Goal: Information Seeking & Learning: Check status

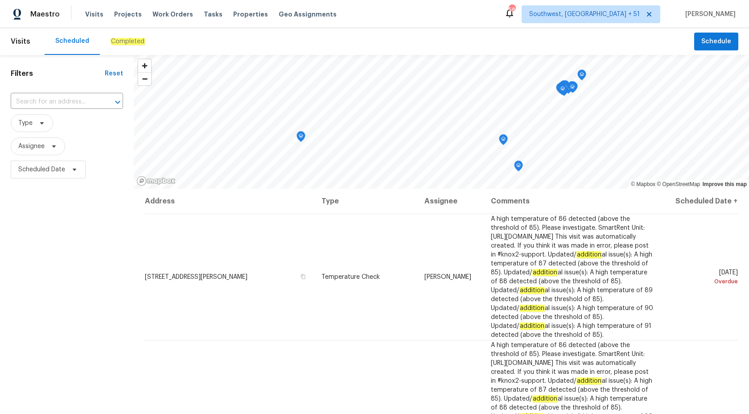
click at [122, 45] on div "Completed" at bounding box center [128, 41] width 34 height 9
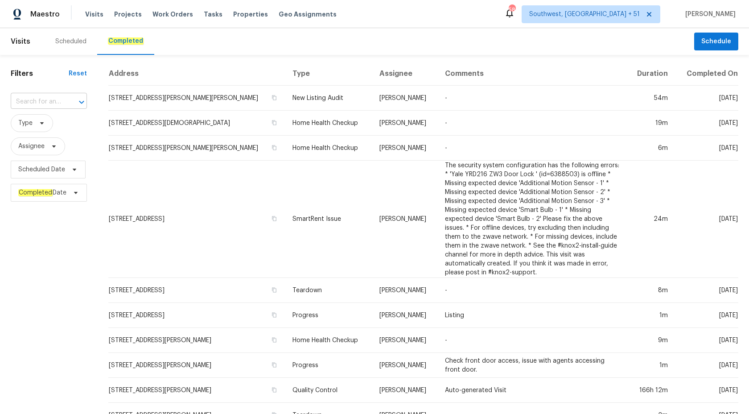
click at [62, 101] on input "text" at bounding box center [36, 102] width 51 height 14
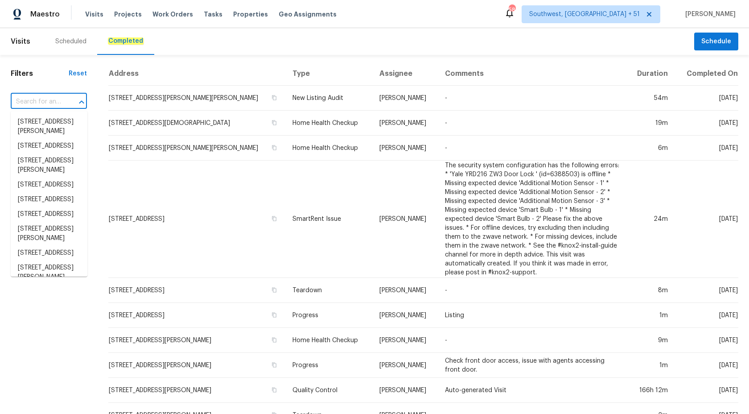
paste input "2609 Windsorgate Ln Orlando, FL 32828"
type input "2609 Windsorgate Ln Orlando, FL 32828"
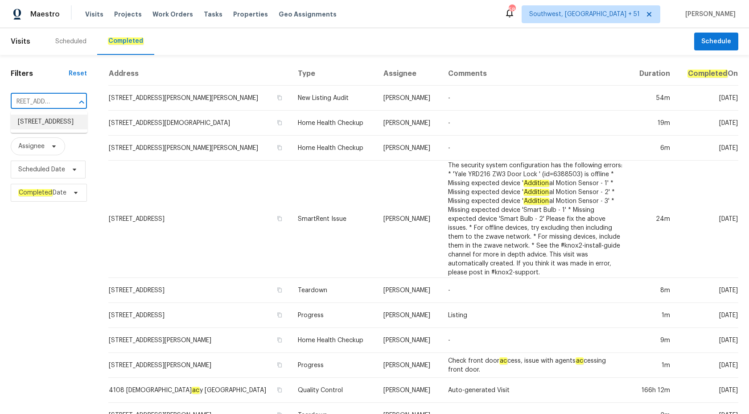
click at [54, 127] on li "2609 Windsorgate Ln, Orlando, FL 32828" at bounding box center [49, 122] width 77 height 15
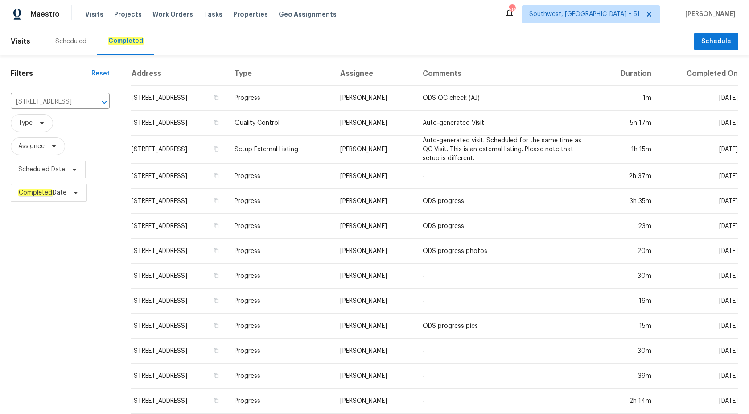
click at [333, 145] on td "Setup External Listing" at bounding box center [281, 150] width 106 height 28
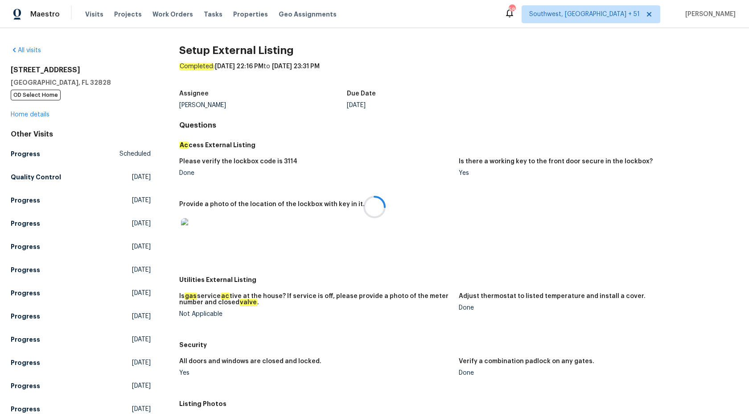
click at [36, 103] on div at bounding box center [374, 207] width 749 height 414
click at [34, 114] on link "Home details" at bounding box center [30, 115] width 39 height 6
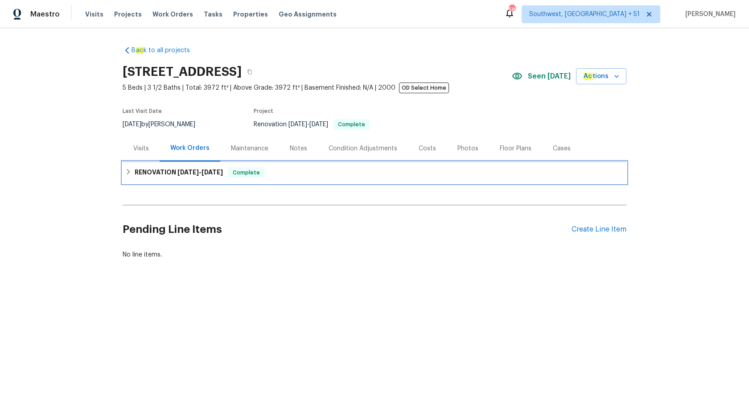
click at [195, 170] on span "7/1/25" at bounding box center [188, 172] width 21 height 6
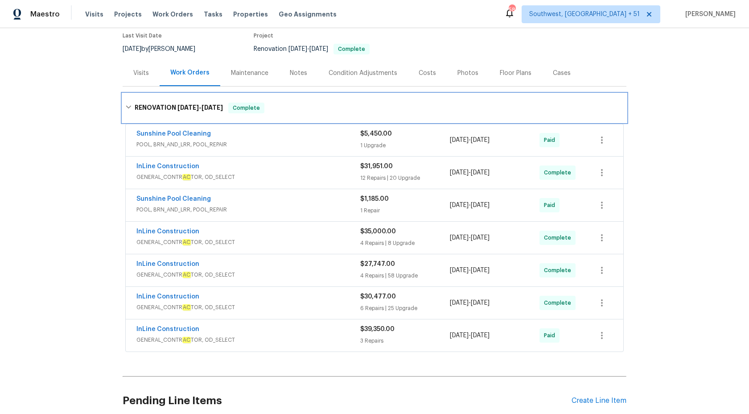
scroll to position [74, 0]
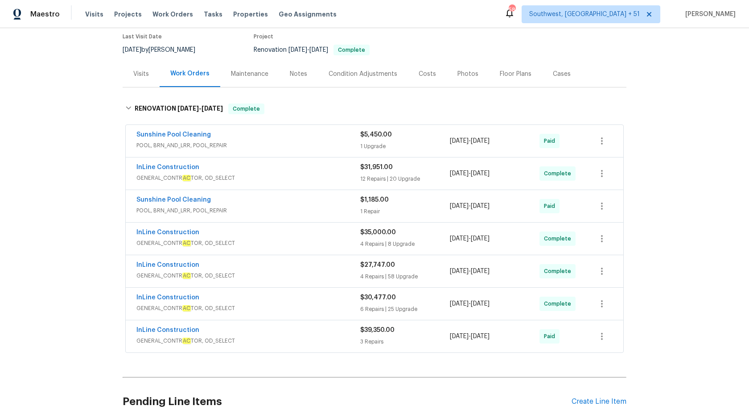
click at [44, 19] on div "Maestro" at bounding box center [30, 14] width 60 height 18
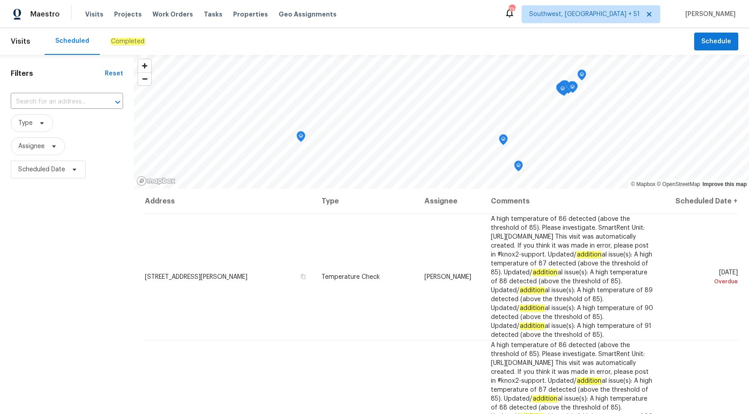
click at [138, 41] on em "Completed" at bounding box center [128, 41] width 34 height 7
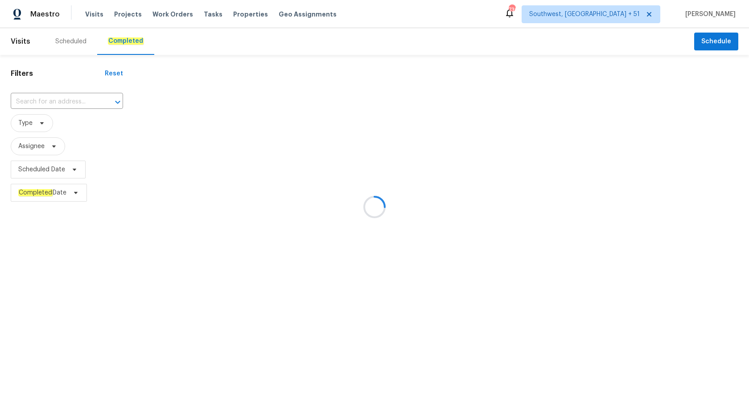
click at [54, 290] on div at bounding box center [374, 207] width 749 height 414
click at [50, 96] on div at bounding box center [374, 207] width 749 height 414
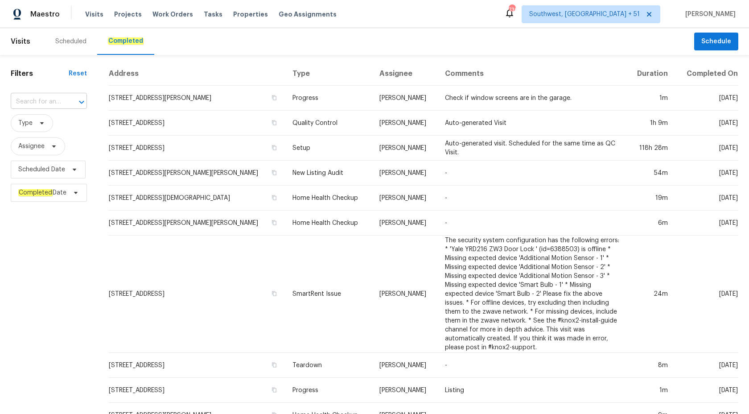
click at [43, 104] on input "text" at bounding box center [36, 102] width 51 height 14
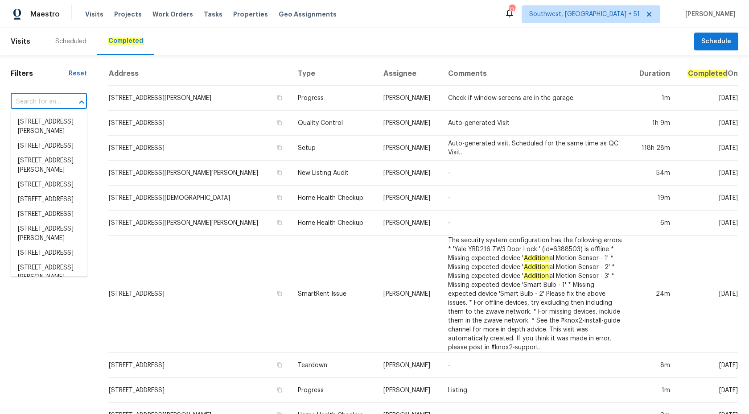
paste input "621 N Craige St, Salisbury, NC 28144"
type input "621 N Craige St, Salisbury, NC 28144"
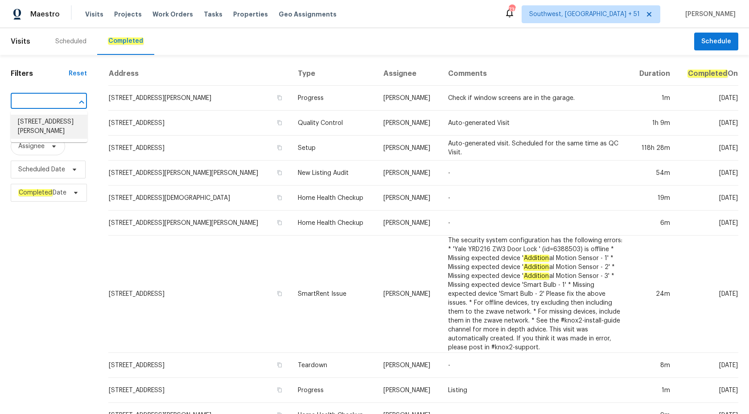
click at [41, 127] on li "621 N Craige St, Salisbury, NC 28144" at bounding box center [49, 127] width 77 height 24
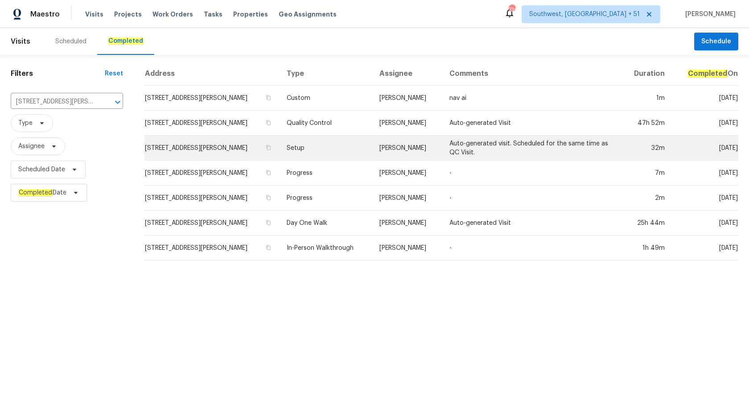
click at [356, 136] on td "Setup" at bounding box center [326, 148] width 93 height 25
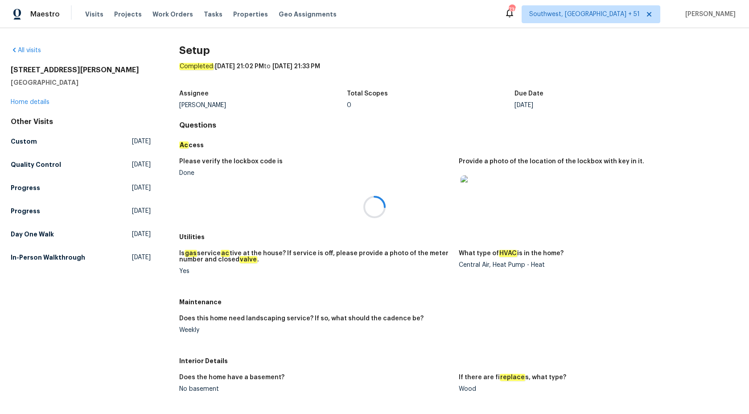
click at [39, 107] on div "All visits 621 N Craige St Salisbury, NC 28144 Home details Other Visits Custom…" at bounding box center [81, 155] width 140 height 219
click at [39, 101] on link "Home details" at bounding box center [30, 102] width 39 height 6
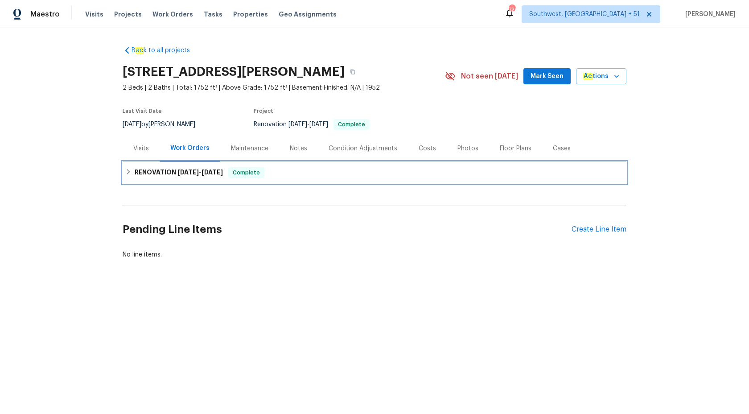
click at [189, 168] on h6 "RENOVATION 10/3/25 - 10/13/25" at bounding box center [179, 172] width 88 height 11
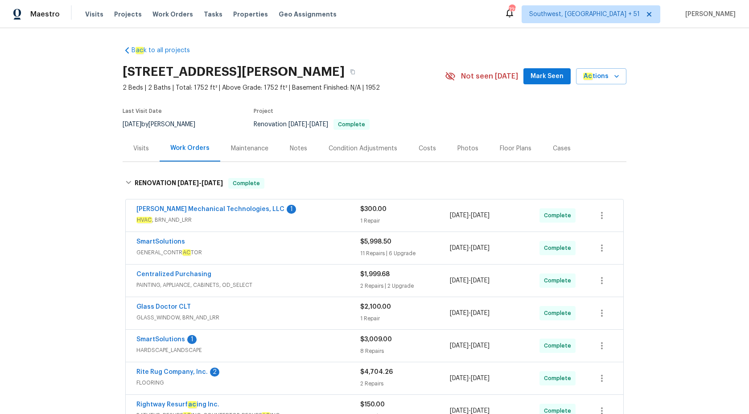
click at [333, 225] on div "Johnson's Mechanical Technologies, LLC 1 HVAC , BRN_AND_LRR" at bounding box center [249, 215] width 224 height 21
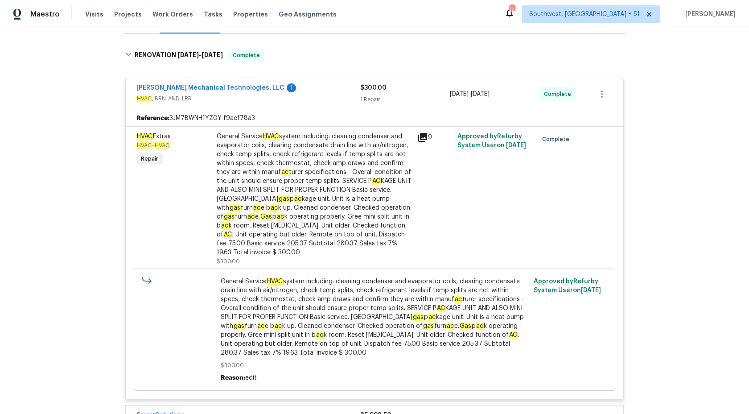
scroll to position [53, 0]
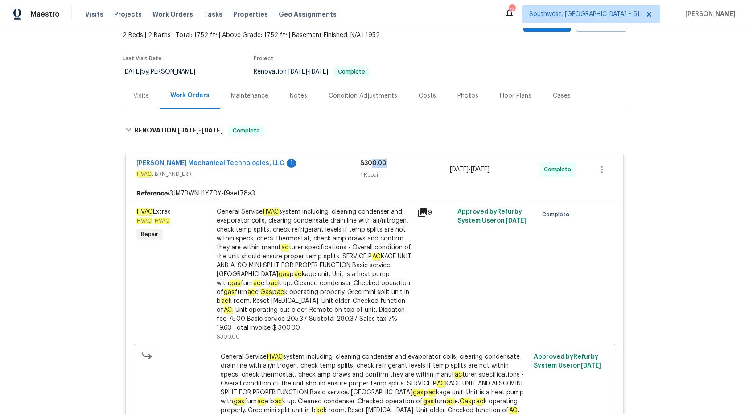
click at [371, 168] on div "$300.00 1 Repair" at bounding box center [405, 169] width 90 height 21
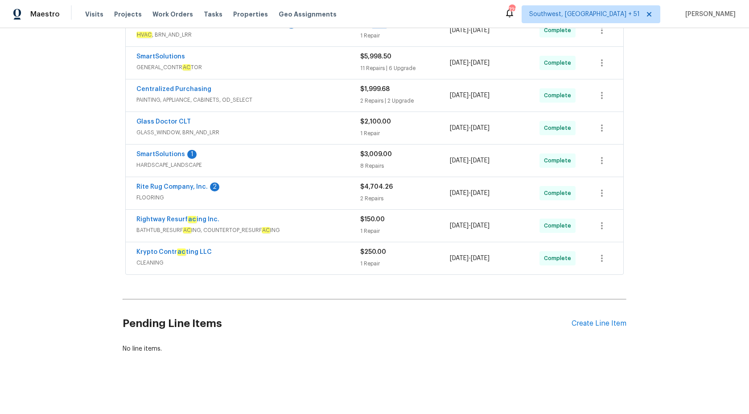
scroll to position [0, 0]
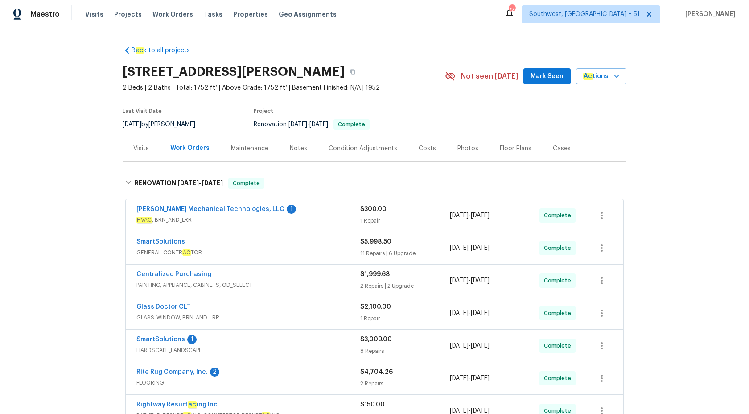
click at [50, 16] on span "Maestro" at bounding box center [44, 14] width 29 height 9
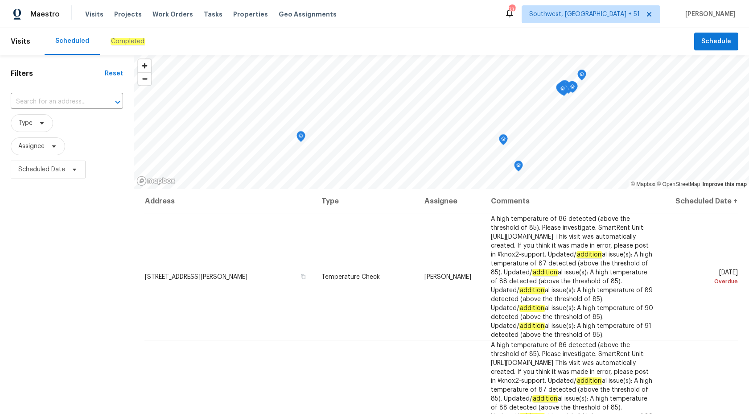
click at [128, 35] on div "Completed" at bounding box center [128, 41] width 56 height 27
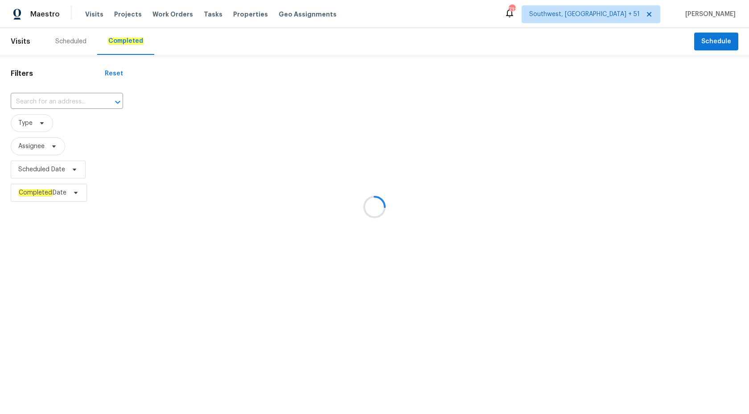
click at [47, 104] on div at bounding box center [374, 207] width 749 height 414
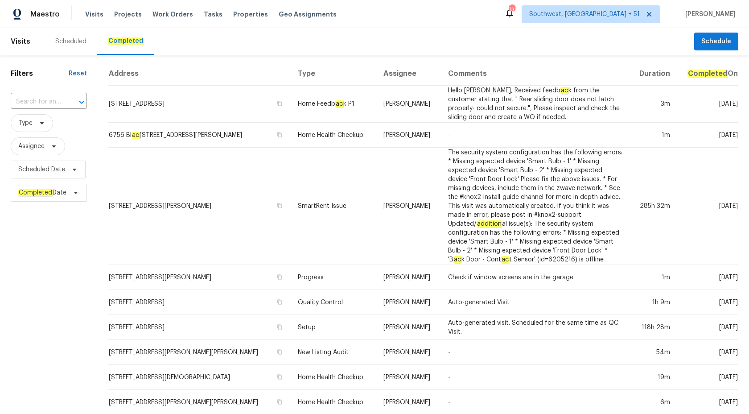
click at [47, 104] on input "text" at bounding box center [36, 102] width 51 height 14
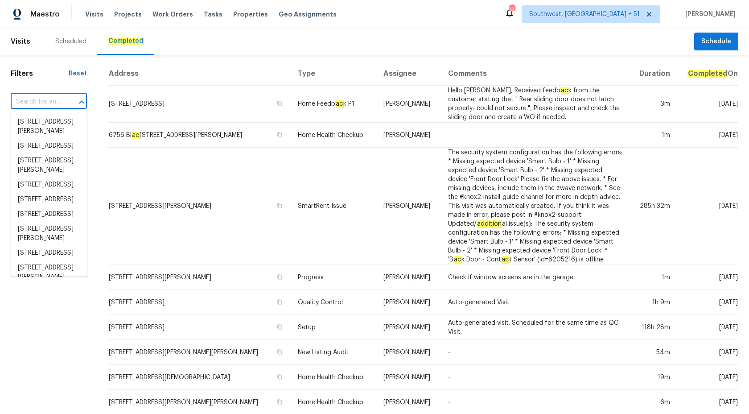
paste input "6547 N 73rd Dr, Glendale, AZ 85303"
type input "6547 N 73rd Dr, Glendale, AZ 85303"
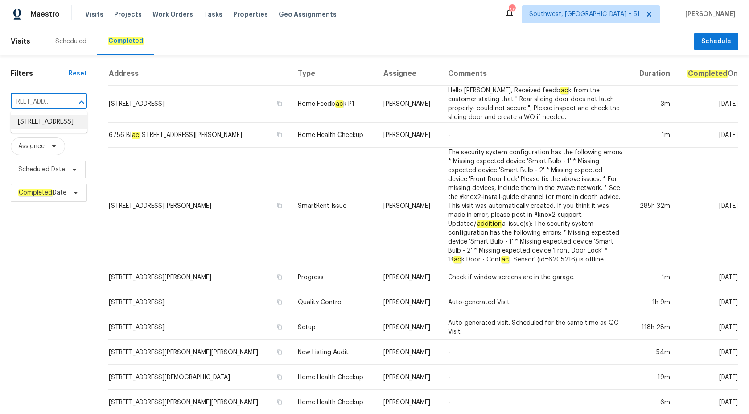
click at [48, 129] on li "6547 N 73rd Dr, Glendale, AZ 85303" at bounding box center [49, 122] width 77 height 15
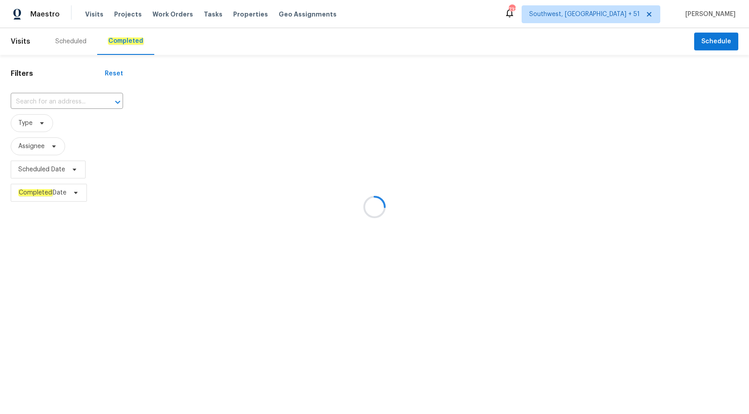
type input "6547 N 73rd Dr, Glendale, AZ 85303"
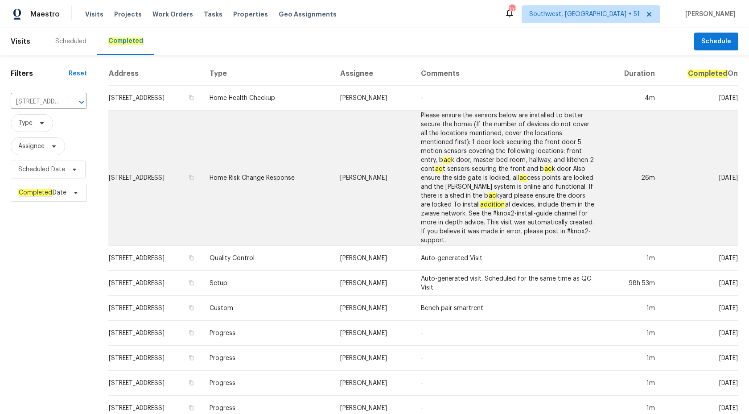
click at [393, 127] on td "Nick Pulliam" at bounding box center [373, 178] width 80 height 135
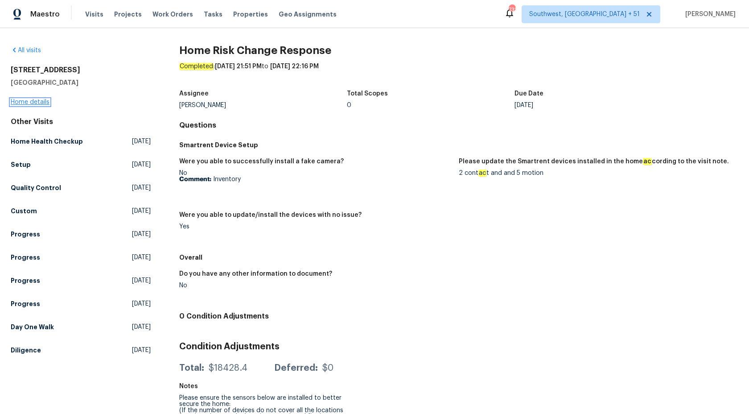
click at [28, 103] on link "Home details" at bounding box center [30, 102] width 39 height 6
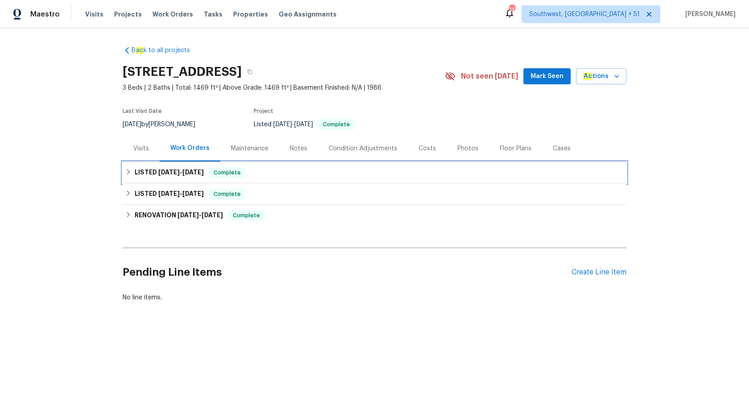
click at [194, 174] on span "[DATE]" at bounding box center [192, 172] width 21 height 6
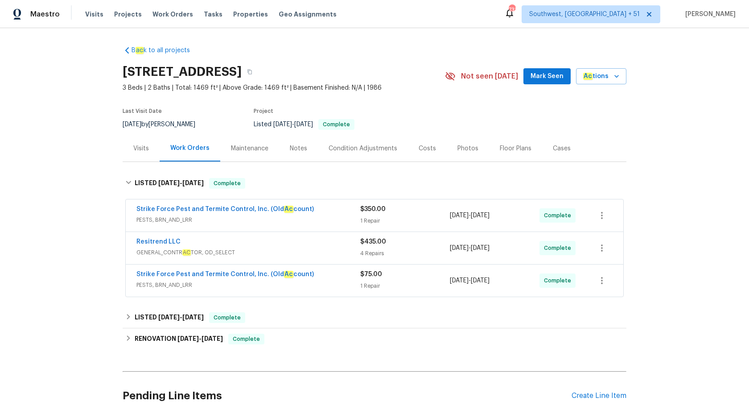
click at [315, 289] on span "PESTS, BRN_AND_LRR" at bounding box center [249, 285] width 224 height 9
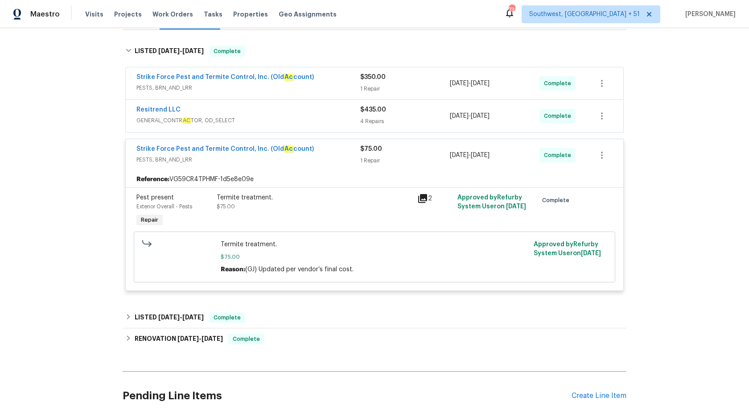
scroll to position [132, 0]
click at [342, 86] on span "PESTS, BRN_AND_LRR" at bounding box center [249, 87] width 224 height 9
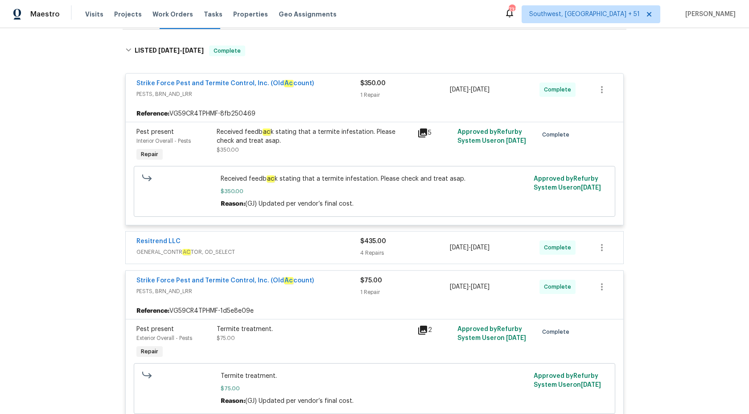
click at [355, 252] on span "GENERAL_CONTR AC TOR, OD_SELECT" at bounding box center [249, 252] width 224 height 9
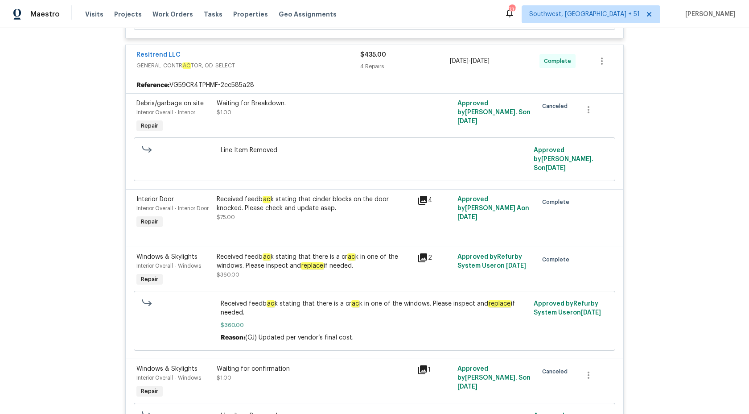
scroll to position [285, 0]
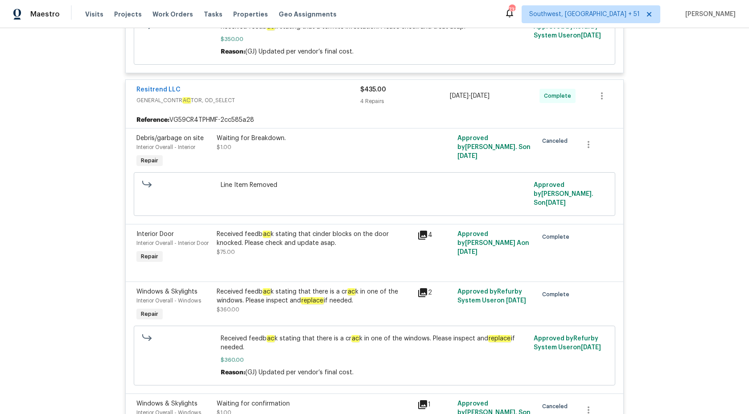
click at [377, 113] on div "Reference: VG59CR4TPHMF-2cc585a28" at bounding box center [375, 120] width 498 height 16
click at [375, 101] on div "4 Repairs" at bounding box center [405, 101] width 90 height 9
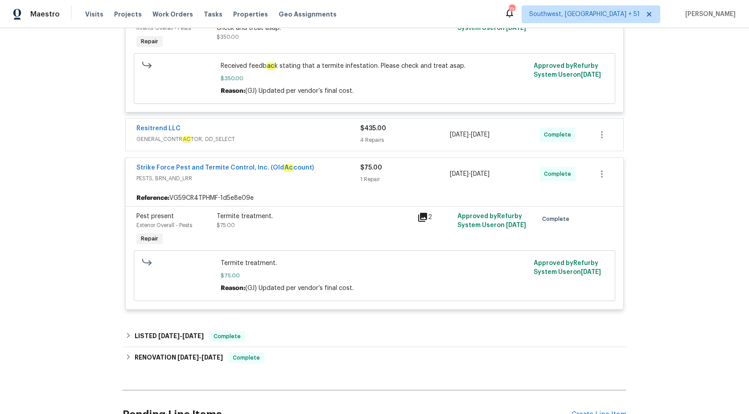
scroll to position [239, 0]
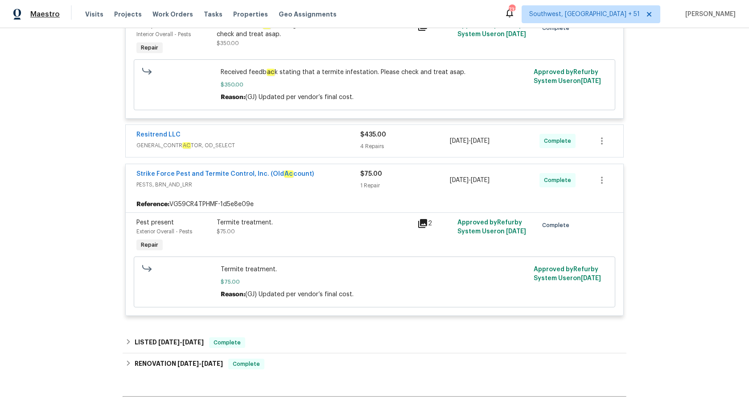
click at [44, 12] on span "Maestro" at bounding box center [44, 14] width 29 height 9
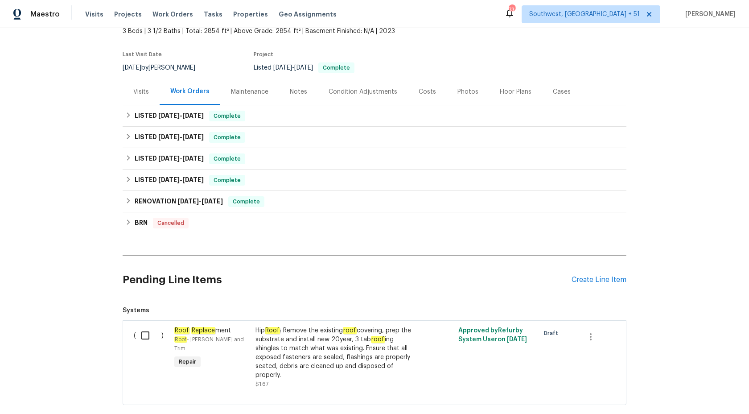
scroll to position [66, 0]
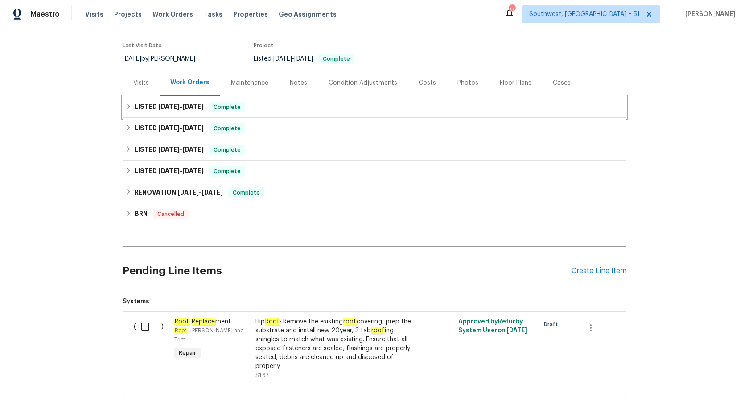
click at [223, 103] on span "Complete" at bounding box center [227, 107] width 34 height 9
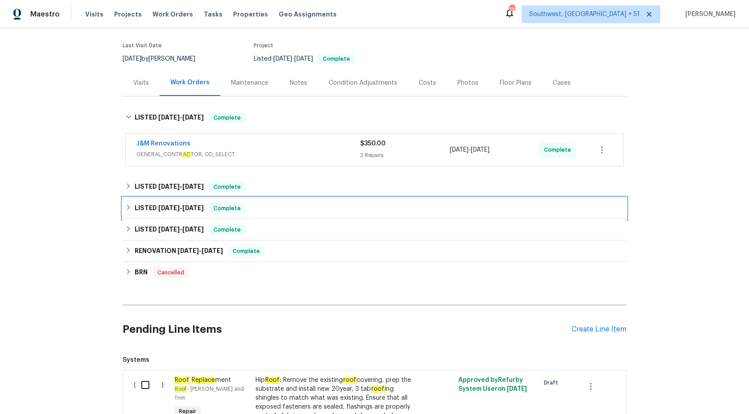
click at [200, 208] on span "[DATE]" at bounding box center [192, 208] width 21 height 6
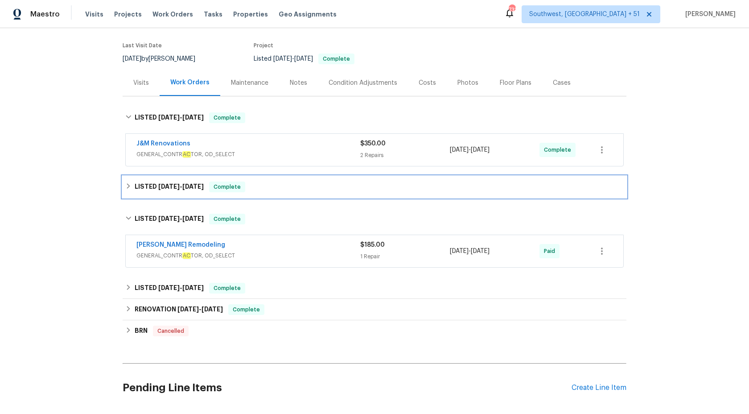
click at [236, 185] on span "Complete" at bounding box center [227, 186] width 34 height 9
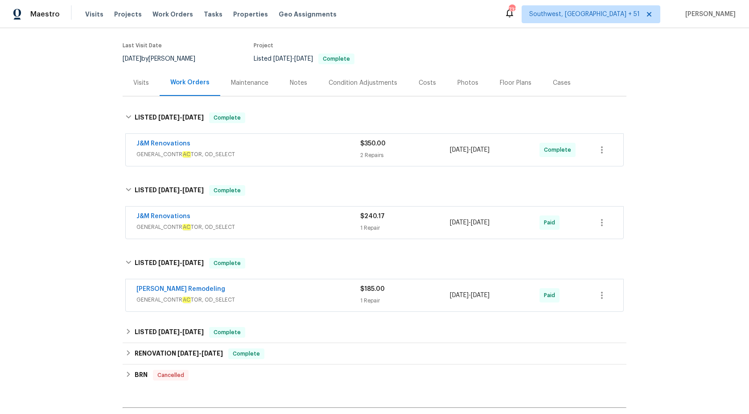
click at [241, 147] on div "J&M Renovations" at bounding box center [249, 144] width 224 height 11
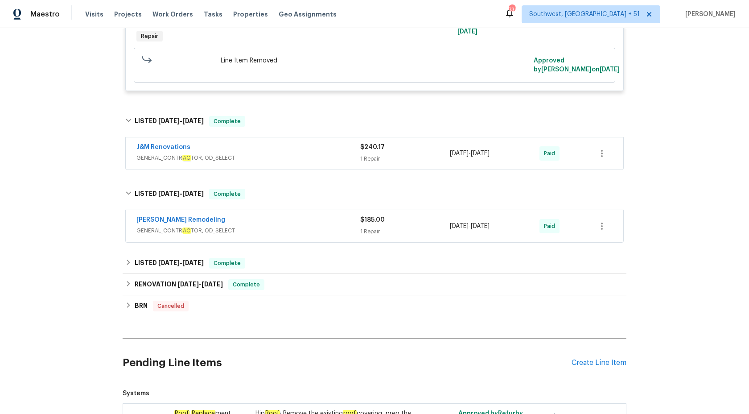
scroll to position [488, 0]
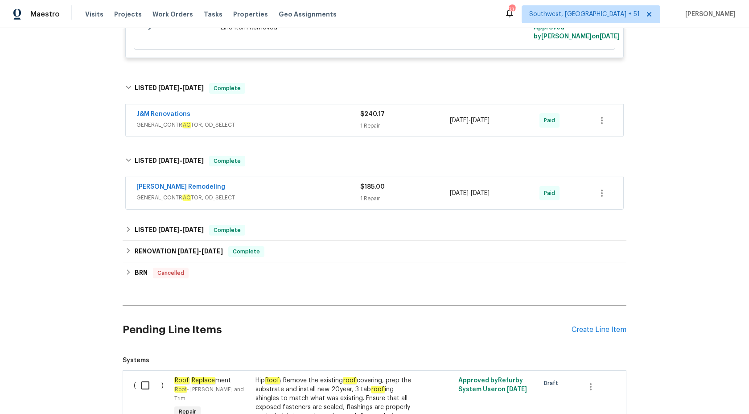
click at [314, 199] on span "GENERAL_CONTR AC TOR, OD_SELECT" at bounding box center [249, 197] width 224 height 9
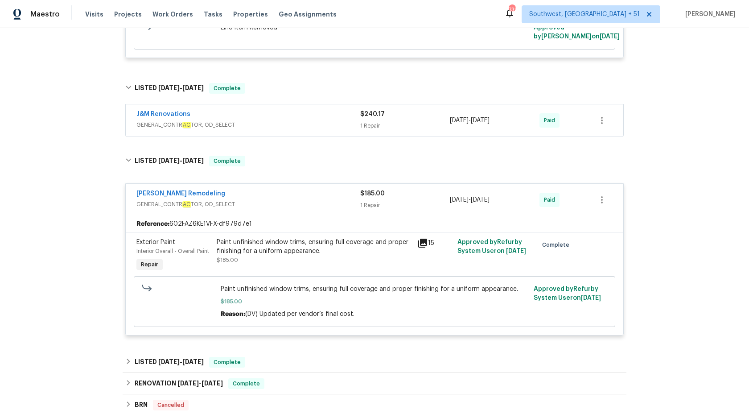
click at [320, 124] on span "GENERAL_CONTR AC TOR, OD_SELECT" at bounding box center [249, 124] width 224 height 9
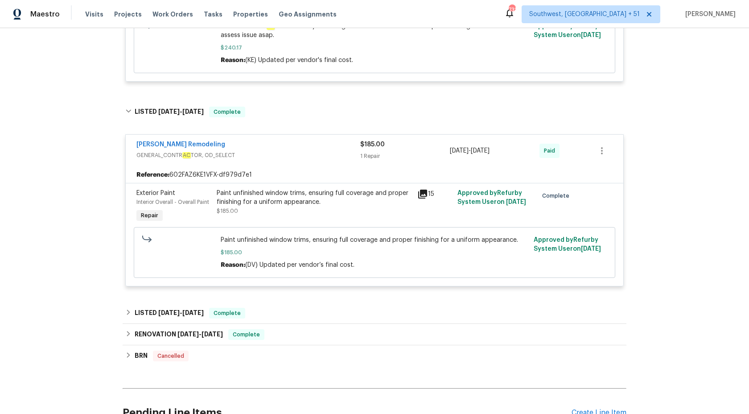
scroll to position [737, 0]
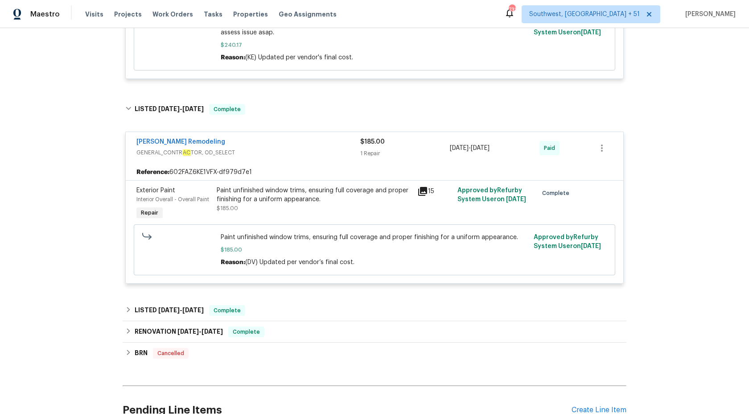
click at [322, 190] on div "Paint unfinished window trims, ensuring full coverage and proper finishing for …" at bounding box center [314, 195] width 195 height 18
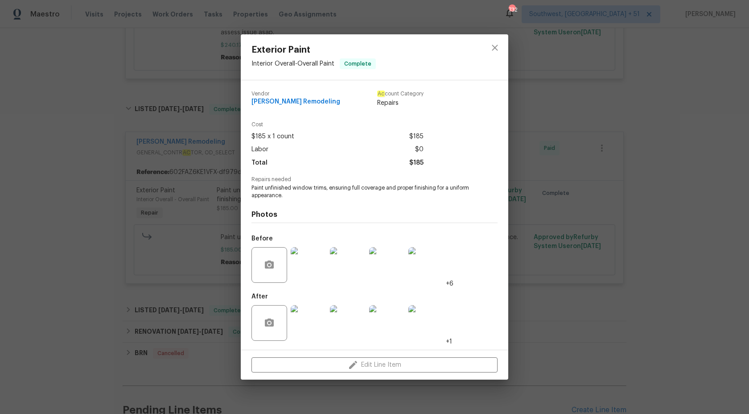
click at [674, 148] on div "Exterior Paint Interior Overall - Overall Paint Complete Vendor Pino Remodeling…" at bounding box center [374, 207] width 749 height 414
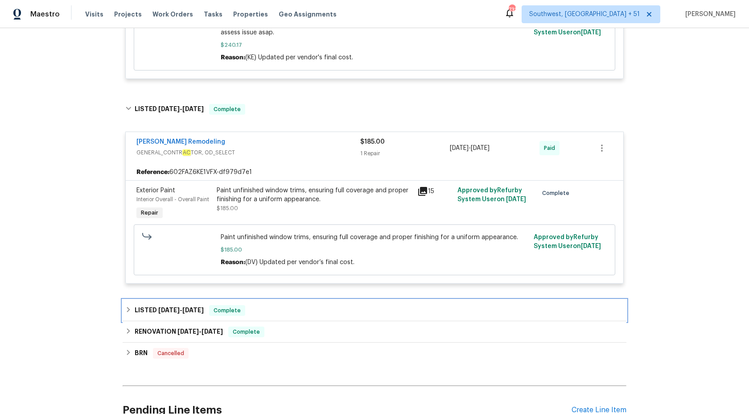
click at [260, 316] on div "LISTED 4/24/25 - 5/15/25 Complete" at bounding box center [374, 310] width 499 height 11
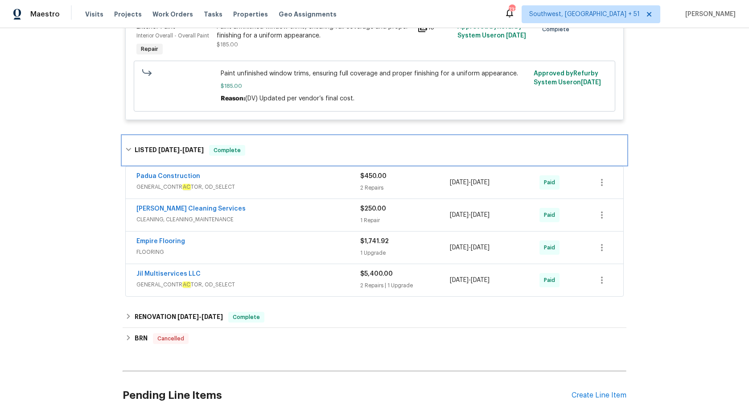
scroll to position [906, 0]
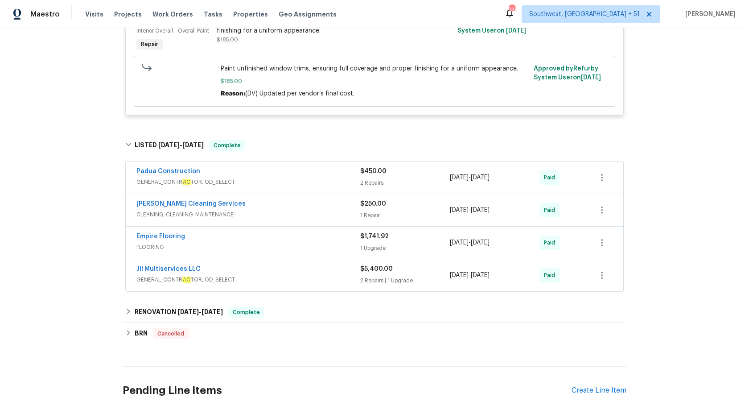
click at [283, 178] on div "Padua Construction" at bounding box center [249, 172] width 224 height 11
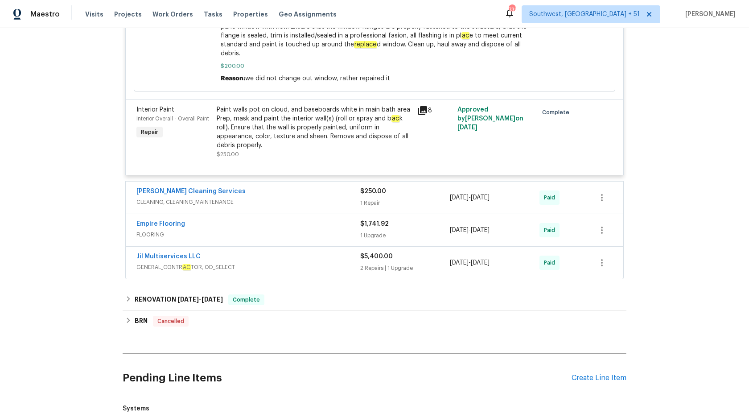
scroll to position [1257, 0]
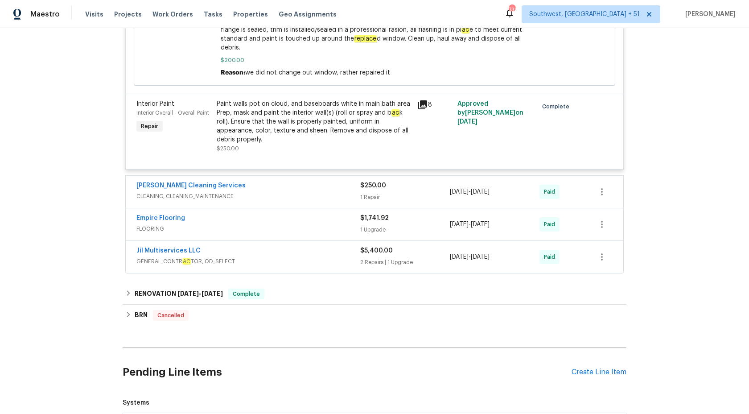
click at [323, 192] on span "CLEANING, CLEANING_MAINTENANCE" at bounding box center [249, 196] width 224 height 9
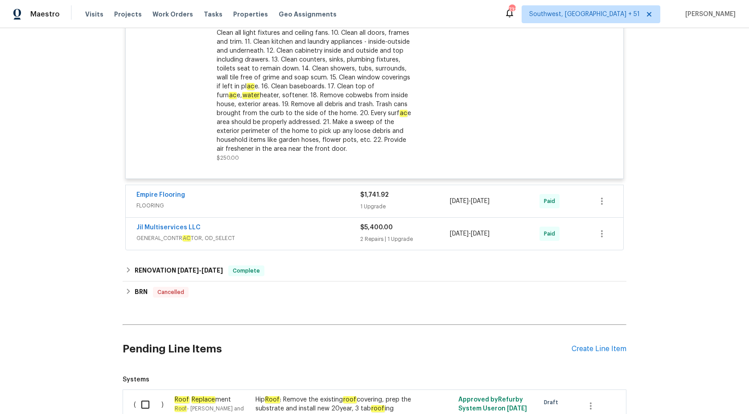
scroll to position [1556, 0]
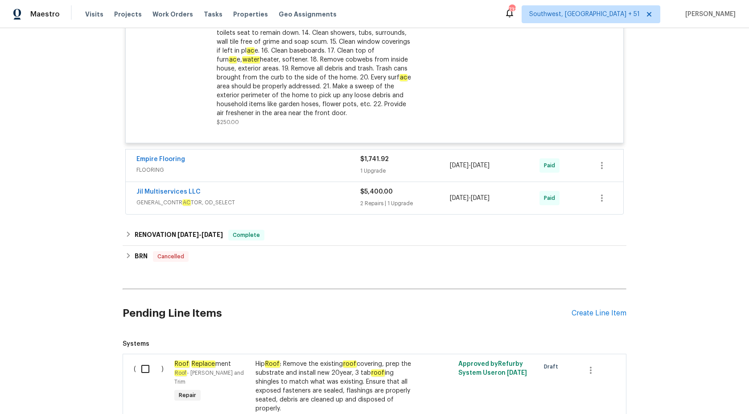
click at [328, 198] on span "GENERAL_CONTR AC TOR, OD_SELECT" at bounding box center [249, 202] width 224 height 9
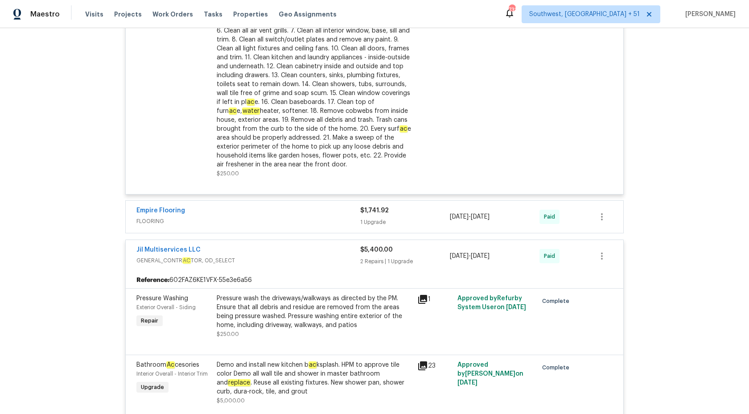
scroll to position [1498, 0]
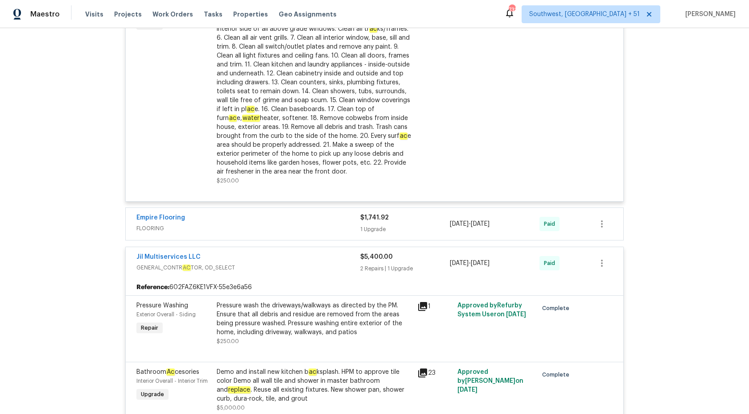
click at [362, 218] on div "$1,741.92" at bounding box center [405, 217] width 90 height 9
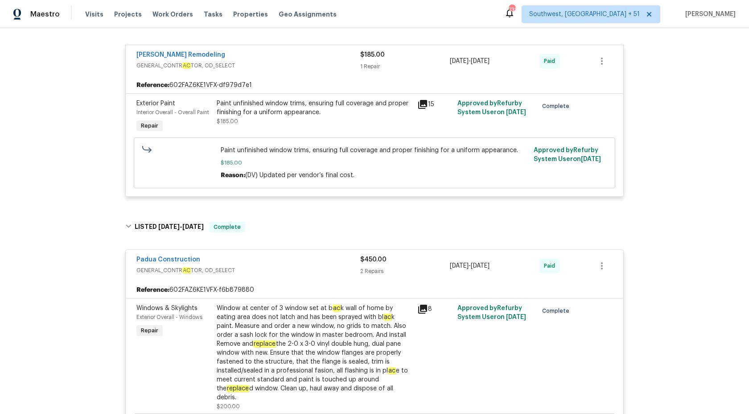
scroll to position [746, 0]
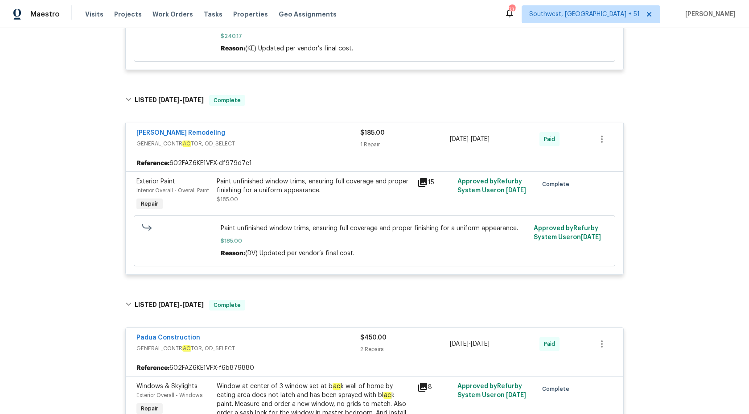
click at [371, 195] on div "Paint unfinished window trims, ensuring full coverage and proper finishing for …" at bounding box center [314, 186] width 195 height 18
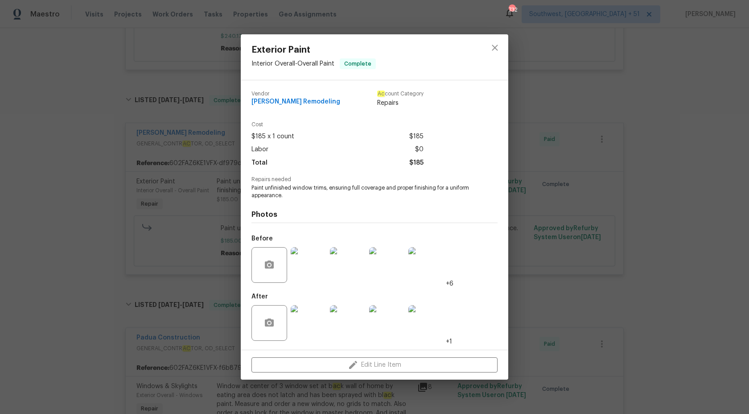
click at [716, 194] on div "Exterior Paint Interior Overall - Overall Paint Complete Vendor Pino Remodeling…" at bounding box center [374, 207] width 749 height 414
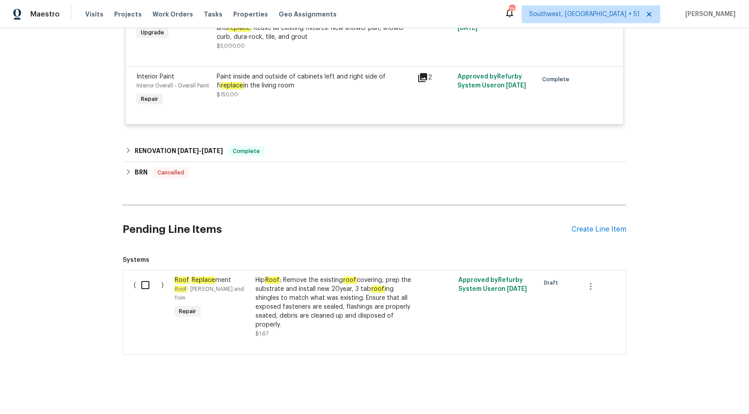
scroll to position [1356, 0]
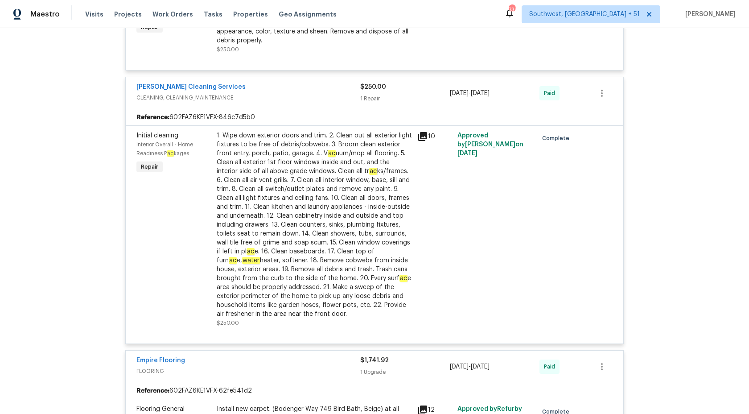
click at [356, 237] on div "1. Wipe down exterior doors and trim. 2. Clean out all exterior light fixtures …" at bounding box center [314, 224] width 195 height 187
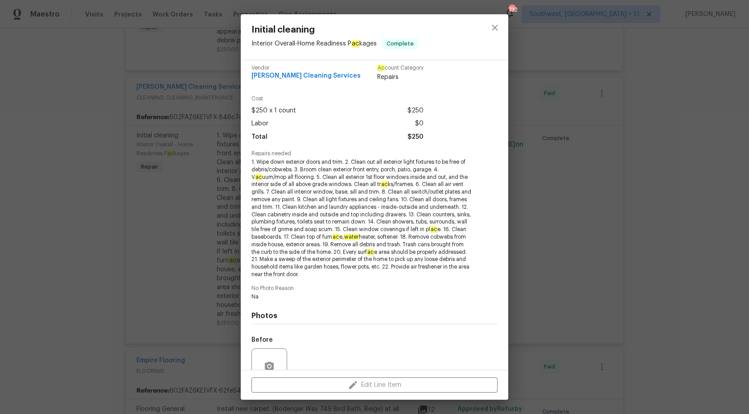
scroll to position [87, 0]
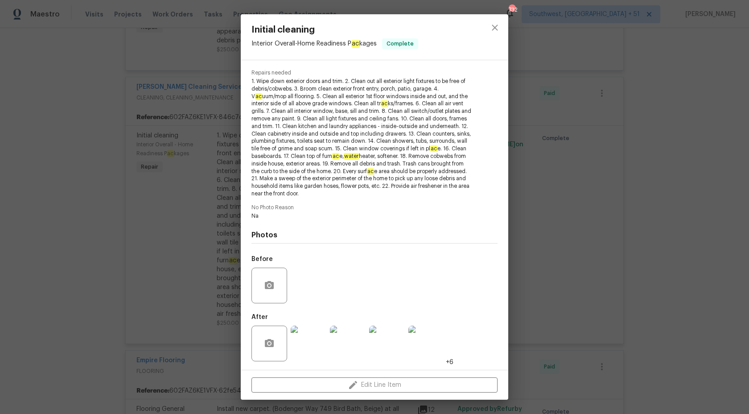
click at [698, 196] on div "Initial cleaning Interior Overall - Home Readiness P ac kages Complete Vendor D…" at bounding box center [374, 207] width 749 height 414
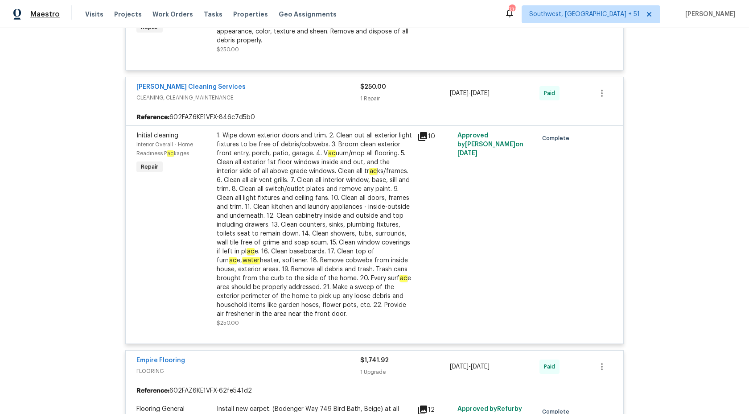
click at [46, 12] on span "Maestro" at bounding box center [44, 14] width 29 height 9
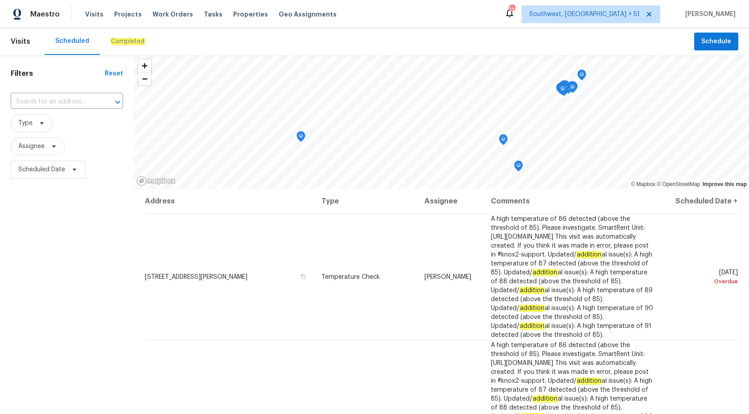
click at [122, 38] on em "Completed" at bounding box center [128, 41] width 34 height 7
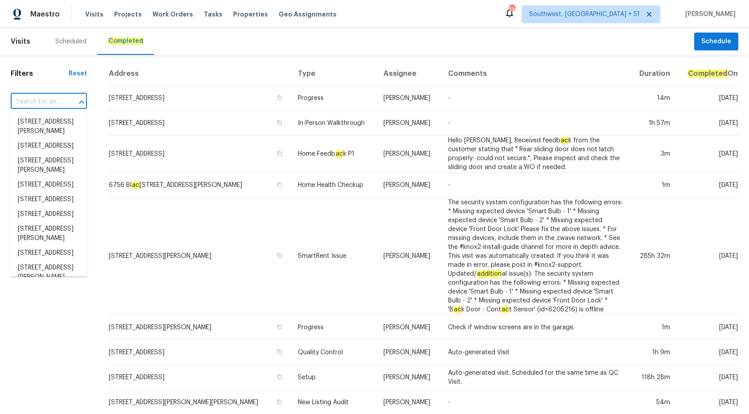
click at [26, 104] on input "text" at bounding box center [36, 102] width 51 height 14
paste input "[STREET_ADDRESS]"
type input "[STREET_ADDRESS]"
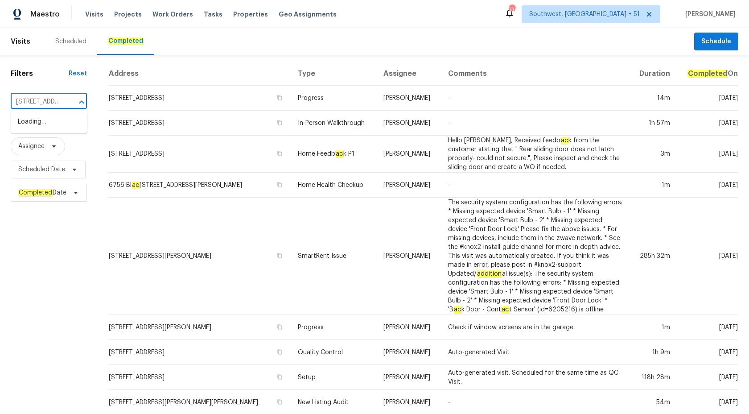
scroll to position [0, 70]
click at [41, 123] on li "[STREET_ADDRESS]" at bounding box center [49, 122] width 77 height 15
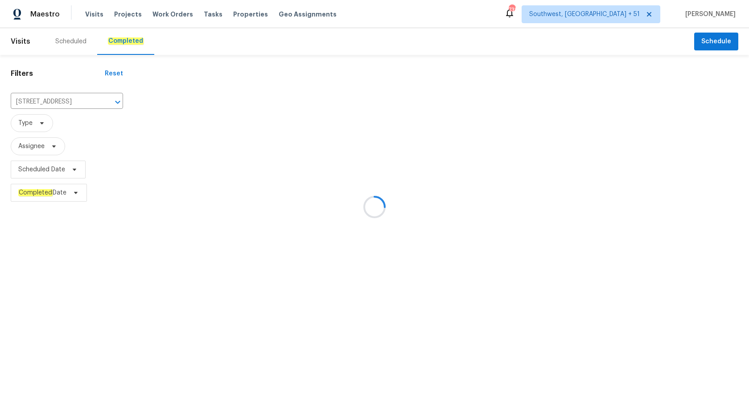
click at [419, 183] on div at bounding box center [374, 207] width 749 height 414
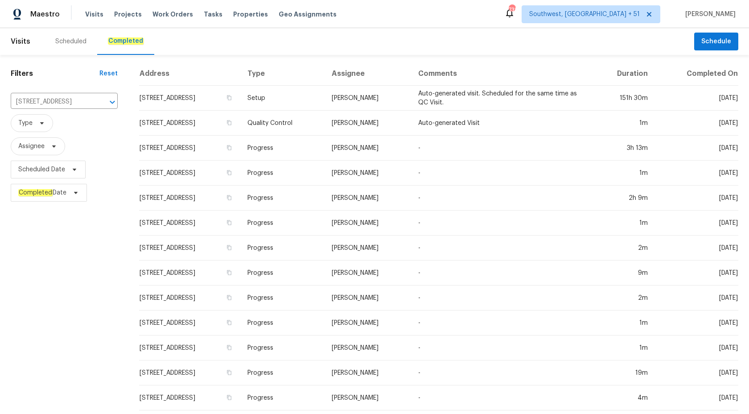
click at [411, 183] on td "[PERSON_NAME]" at bounding box center [368, 173] width 87 height 25
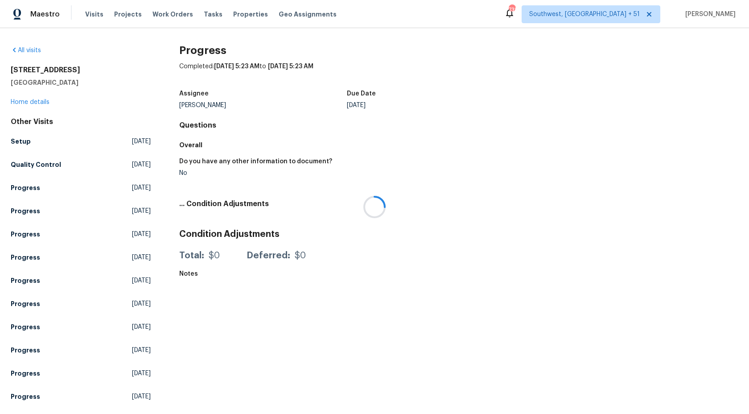
click at [22, 101] on div at bounding box center [374, 207] width 749 height 414
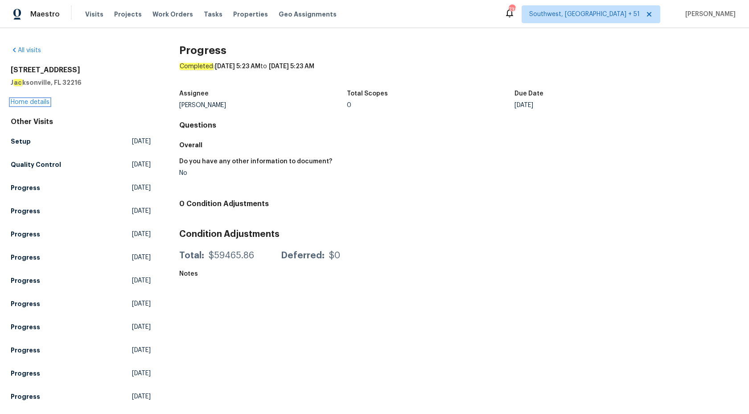
click at [24, 103] on link "Home details" at bounding box center [30, 102] width 39 height 6
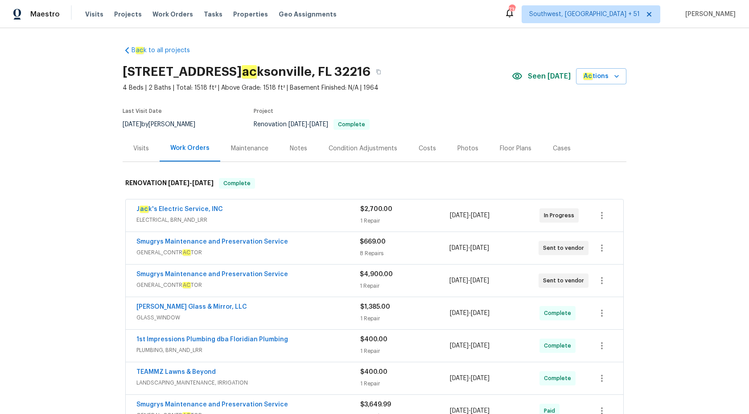
click at [141, 144] on div "Visits" at bounding box center [141, 148] width 16 height 9
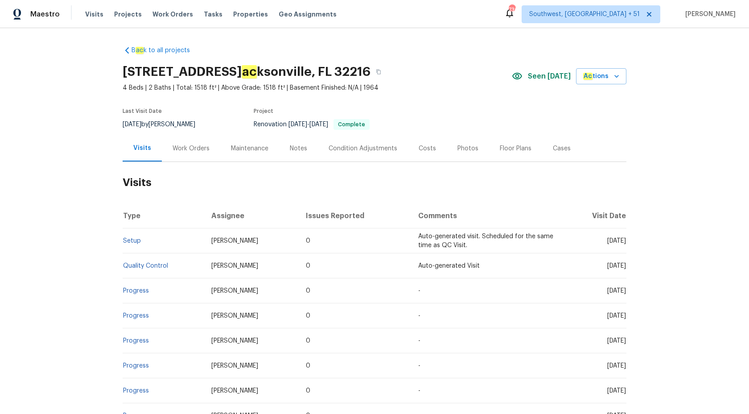
click at [123, 240] on td "Setup" at bounding box center [164, 240] width 82 height 25
click at [129, 240] on link "Setup" at bounding box center [132, 241] width 18 height 6
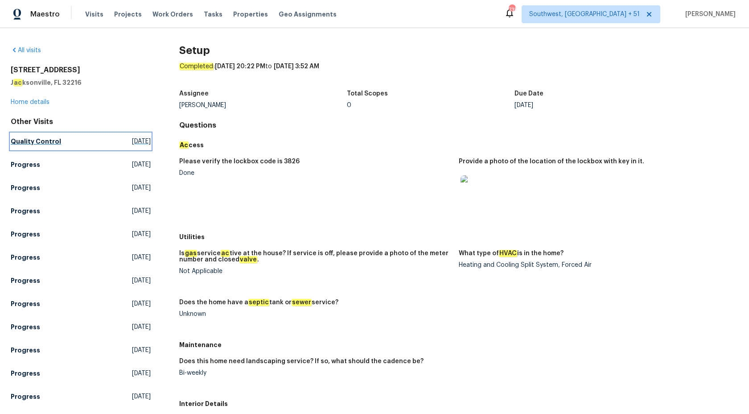
click at [37, 141] on h5 "Quality Control" at bounding box center [36, 141] width 50 height 9
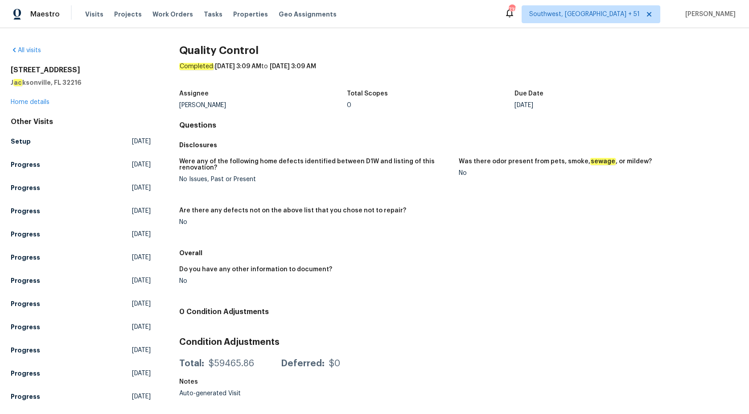
scroll to position [183, 0]
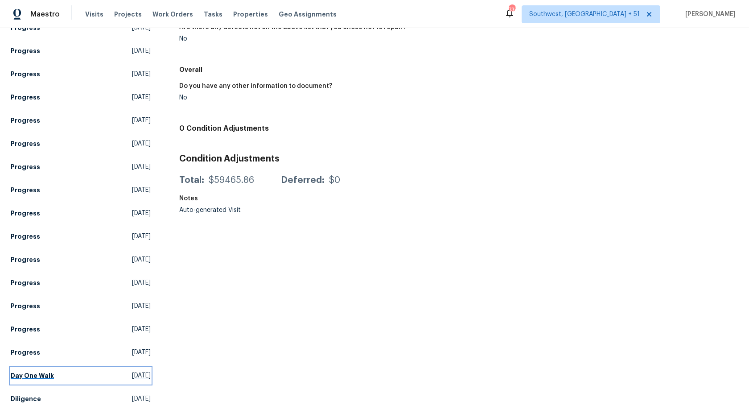
click at [37, 373] on h5 "Day One Walk" at bounding box center [32, 375] width 43 height 9
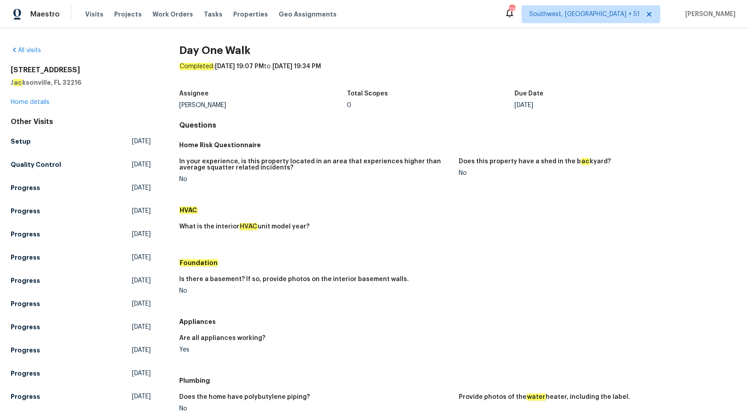
scroll to position [368, 0]
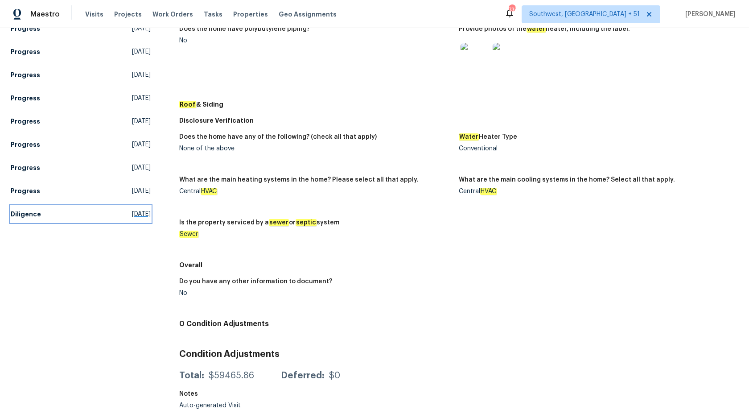
click at [20, 210] on h5 "Diligence" at bounding box center [26, 214] width 30 height 9
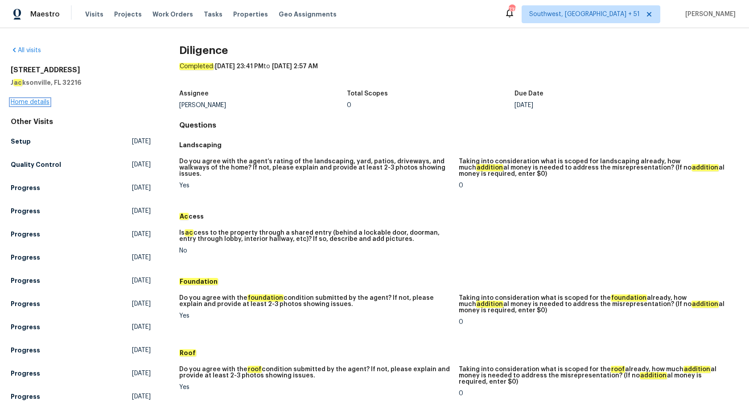
click at [39, 104] on link "Home details" at bounding box center [30, 102] width 39 height 6
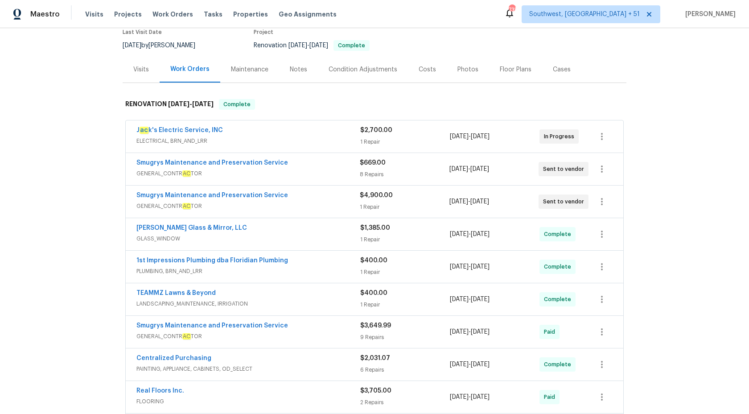
scroll to position [83, 0]
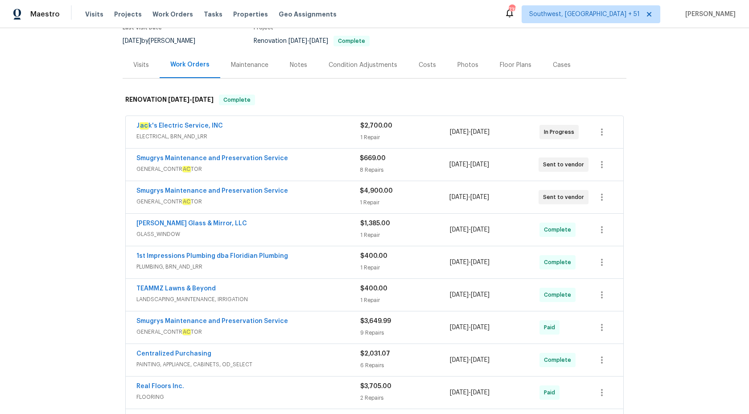
click at [316, 235] on span "GLASS_WINDOW" at bounding box center [249, 234] width 224 height 9
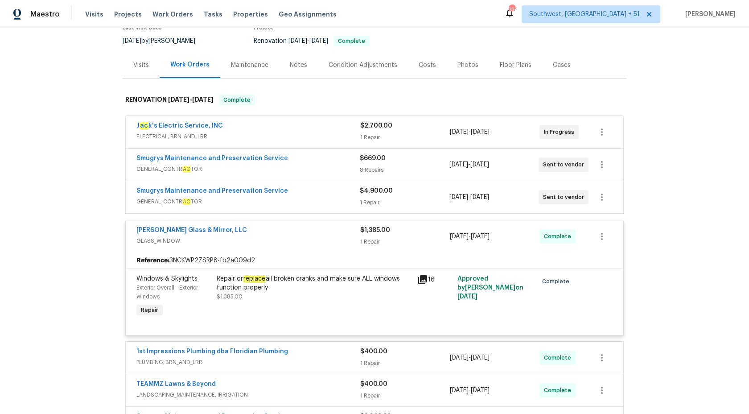
click at [316, 235] on div "[PERSON_NAME] Glass & Mirror, LLC" at bounding box center [249, 231] width 224 height 11
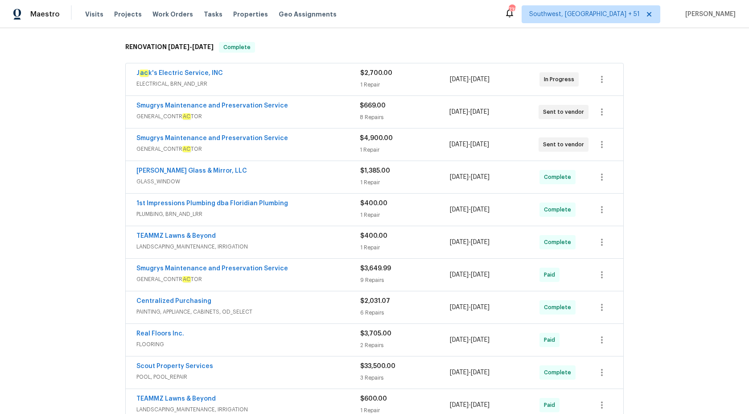
scroll to position [164, 0]
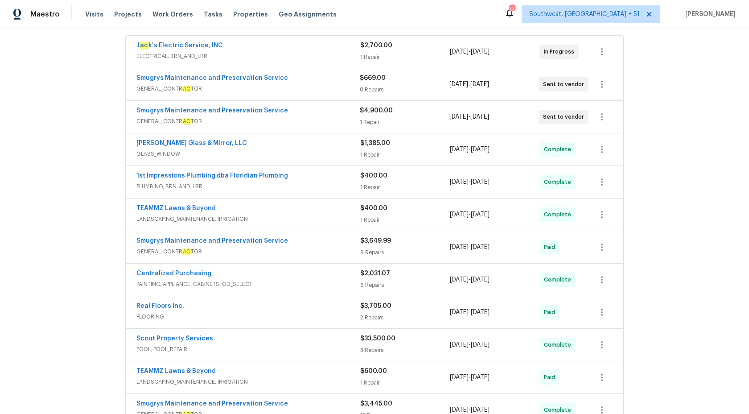
click at [349, 186] on span "PLUMBING, BRN_AND_LRR" at bounding box center [249, 186] width 224 height 9
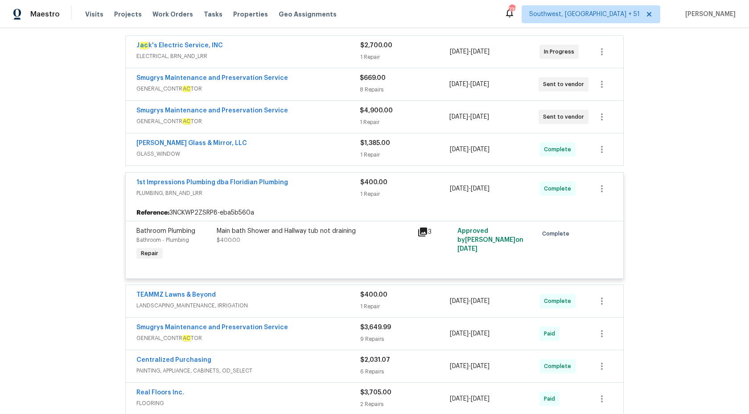
click at [349, 186] on div "1st Impressions Plumbing dba Floridian Plumbing" at bounding box center [249, 183] width 224 height 11
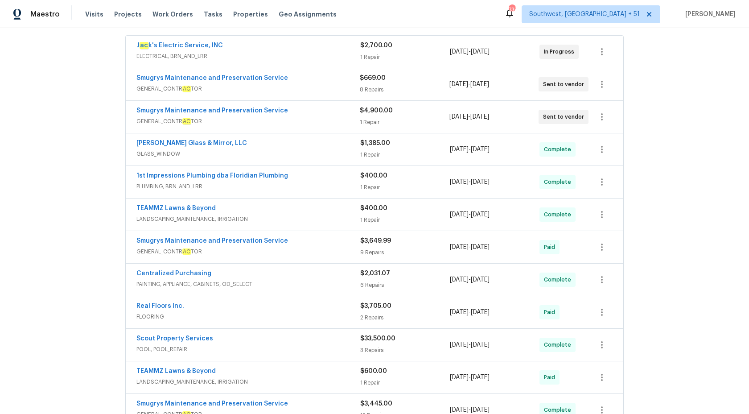
click at [344, 226] on div "TEAMMZ Lawns & Beyond LANDSCAPING_MAINTENANCE, IRRIGATION $400.00 1 Repair 9/24…" at bounding box center [375, 215] width 498 height 32
click at [344, 215] on span "LANDSCAPING_MAINTENANCE, IRRIGATION" at bounding box center [249, 219] width 224 height 9
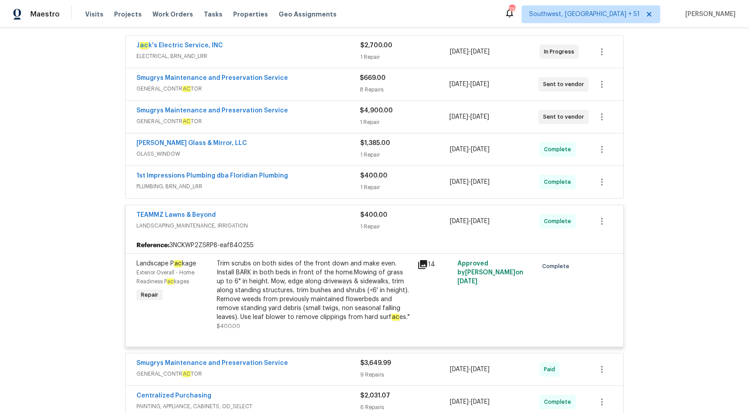
click at [344, 215] on div "TEAMMZ Lawns & Beyond" at bounding box center [249, 216] width 224 height 11
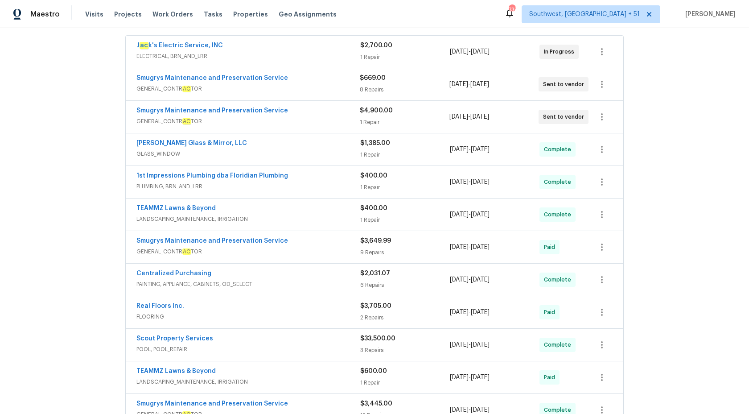
click at [346, 254] on span "GENERAL_CONTR AC TOR" at bounding box center [249, 251] width 224 height 9
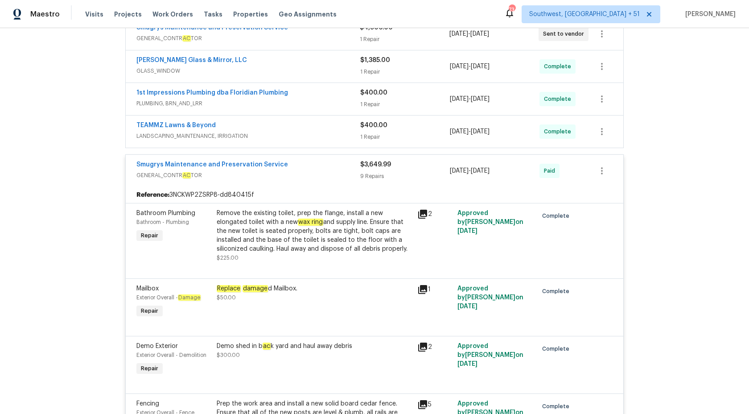
scroll to position [194, 0]
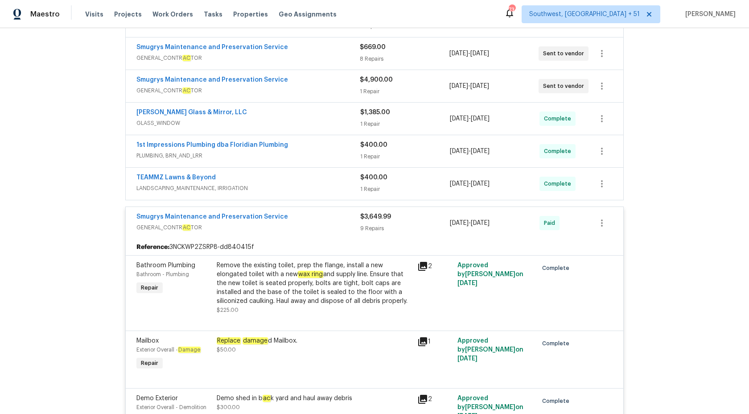
click at [376, 198] on div "TEAMMZ Lawns & Beyond LANDSCAPING_MAINTENANCE, IRRIGATION $400.00 1 Repair 9/24…" at bounding box center [375, 184] width 498 height 32
click at [376, 226] on div "9 Repairs" at bounding box center [405, 228] width 90 height 9
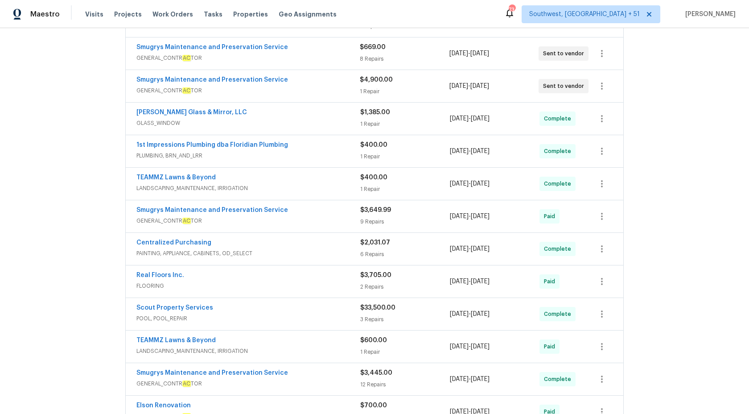
click at [356, 244] on div "Centralized Purchasing" at bounding box center [249, 243] width 224 height 11
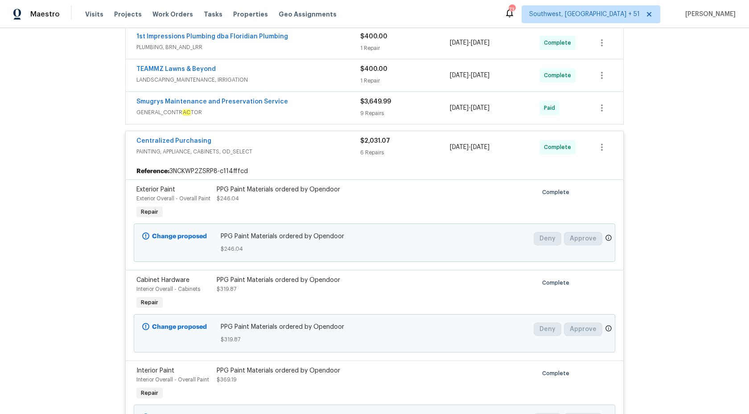
scroll to position [297, 0]
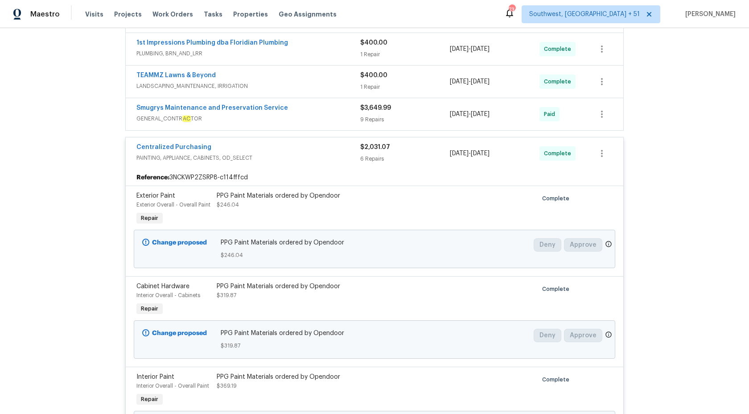
click at [377, 156] on div "6 Repairs" at bounding box center [405, 158] width 90 height 9
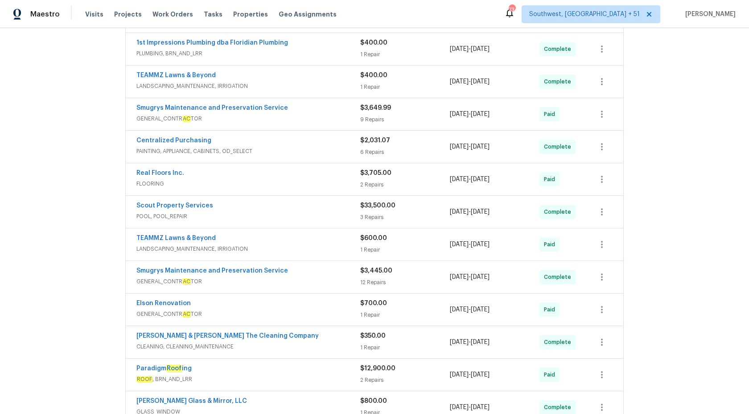
click at [327, 177] on div "Real Floors Inc." at bounding box center [249, 174] width 224 height 11
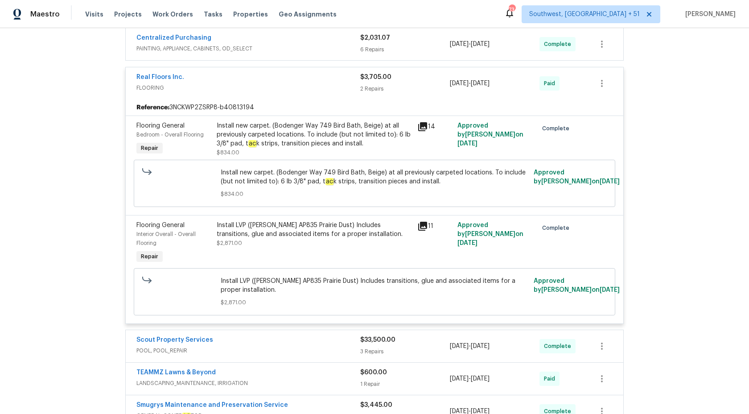
scroll to position [400, 0]
click at [372, 82] on div "$3,705.00 2 Repairs" at bounding box center [405, 82] width 90 height 21
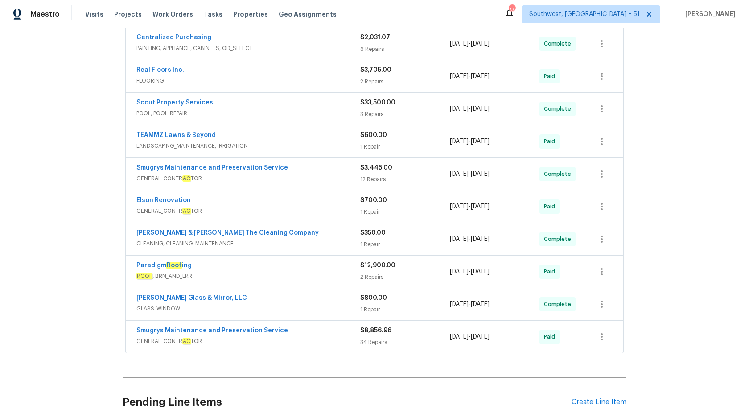
click at [351, 107] on div "Scout Property Services" at bounding box center [249, 103] width 224 height 11
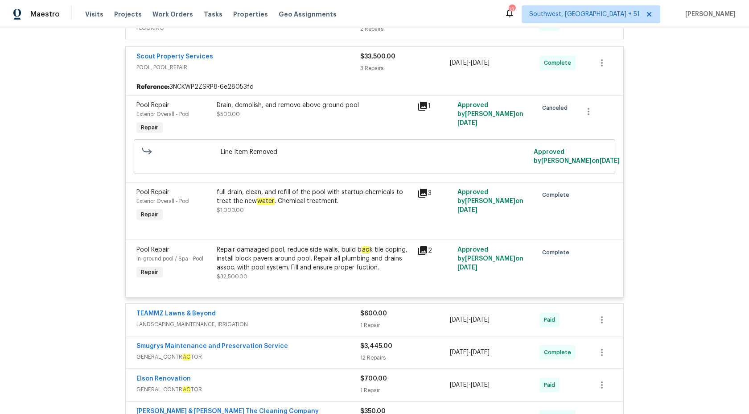
scroll to position [453, 0]
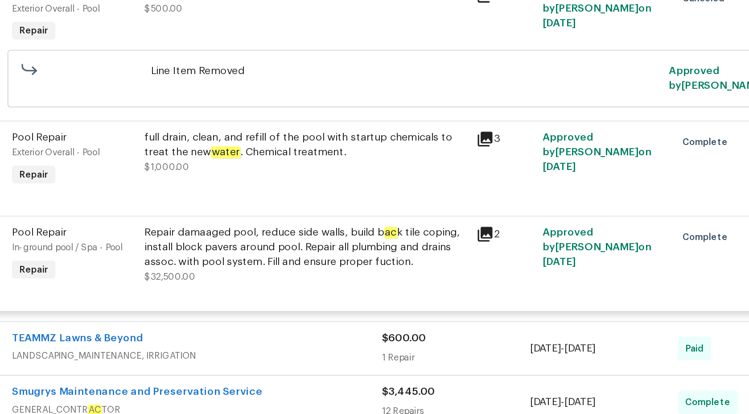
click at [301, 268] on div "Repair damaaged pool, reduce side walls, build b ac k tile coping, install bloc…" at bounding box center [314, 258] width 195 height 27
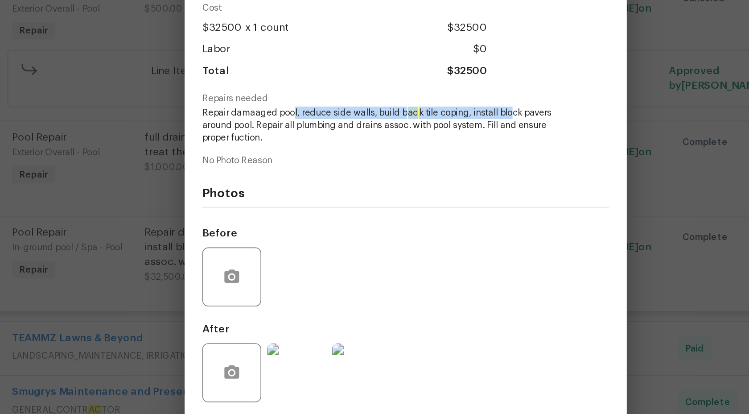
drag, startPoint x: 306, startPoint y: 178, endPoint x: 439, endPoint y: 180, distance: 133.4
click at [439, 180] on span "Repair damaaged pool, reduce side walls, build b ac k tile coping, install bloc…" at bounding box center [363, 184] width 222 height 22
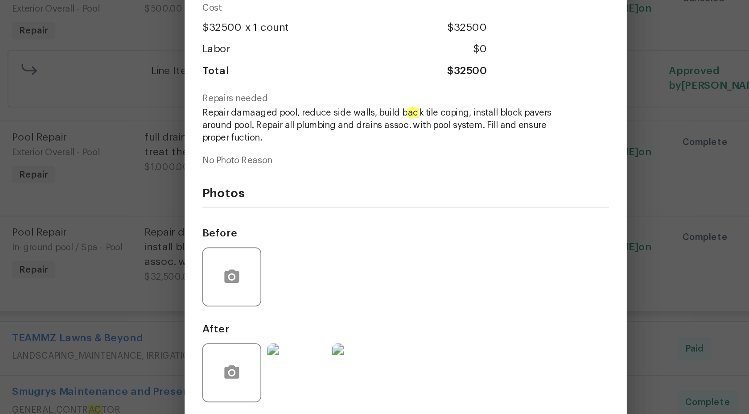
click at [278, 185] on span "Repair damaaged pool, reduce side walls, build b ac k tile coping, install bloc…" at bounding box center [363, 184] width 222 height 22
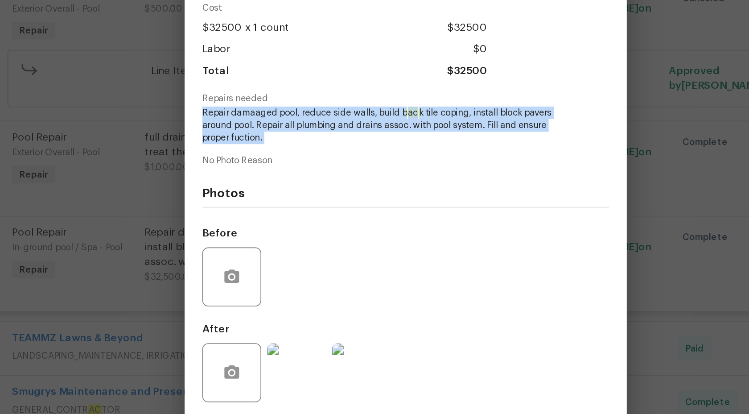
click at [278, 185] on span "Repair damaaged pool, reduce side walls, build b ac k tile coping, install bloc…" at bounding box center [363, 184] width 222 height 22
copy span "Repair damaaged pool, reduce side walls, build b ac k tile coping, install bloc…"
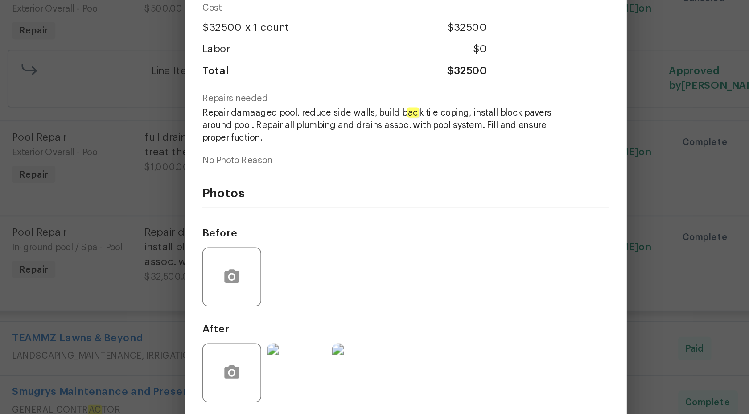
click at [552, 140] on div "Pool Repair In-ground pool / Spa - Pool Complete Vendor Scout Property Services…" at bounding box center [374, 207] width 749 height 414
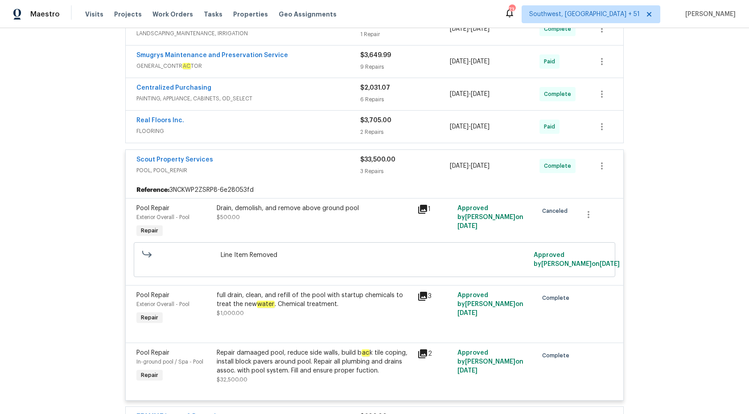
scroll to position [326, 0]
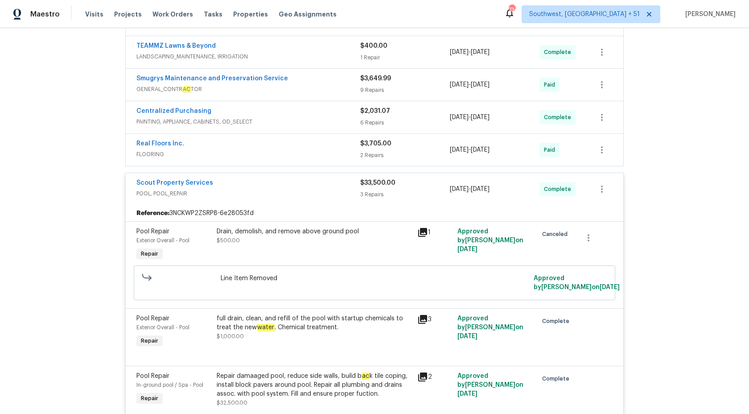
click at [374, 183] on span "$33,500.00" at bounding box center [377, 183] width 35 height 6
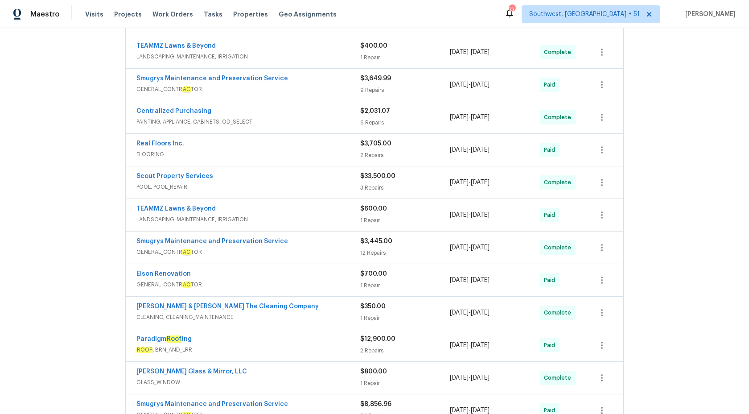
click at [320, 247] on div "Smugrys Maintenance and Preservation Service" at bounding box center [249, 242] width 224 height 11
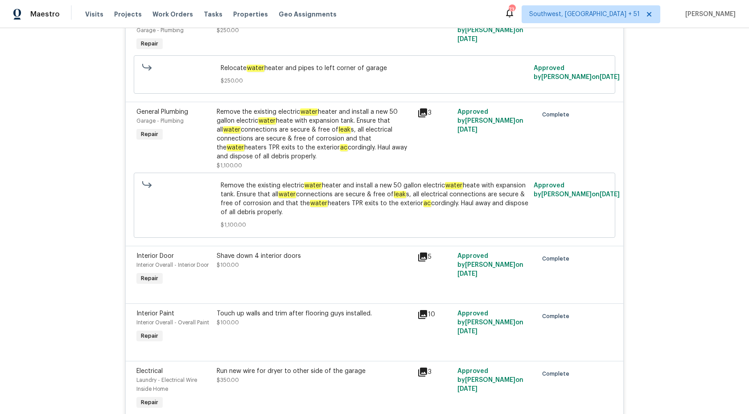
scroll to position [1227, 0]
click at [356, 121] on div "Remove the existing electric water heater and install a new 50 gallon electric …" at bounding box center [314, 135] width 195 height 54
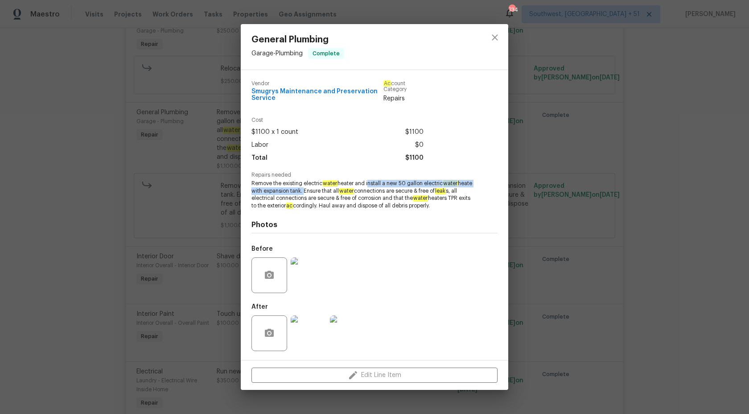
copy span "install a new 50 gallon electric water heate with expansion tank."
drag, startPoint x: 369, startPoint y: 185, endPoint x: 319, endPoint y: 190, distance: 50.3
click at [319, 190] on span "Remove the existing electric water heater and install a new 50 gallon electric …" at bounding box center [363, 195] width 222 height 30
click at [749, 190] on div "General Plumbing Garage - Plumbing Complete Vendor Smugrys Maintenance and Pres…" at bounding box center [374, 207] width 749 height 414
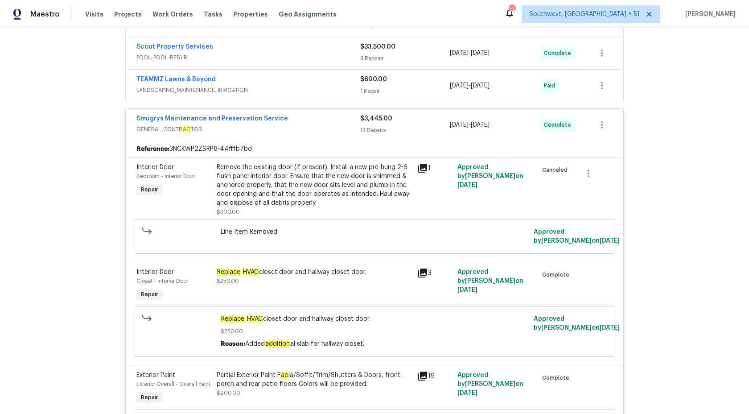
scroll to position [409, 0]
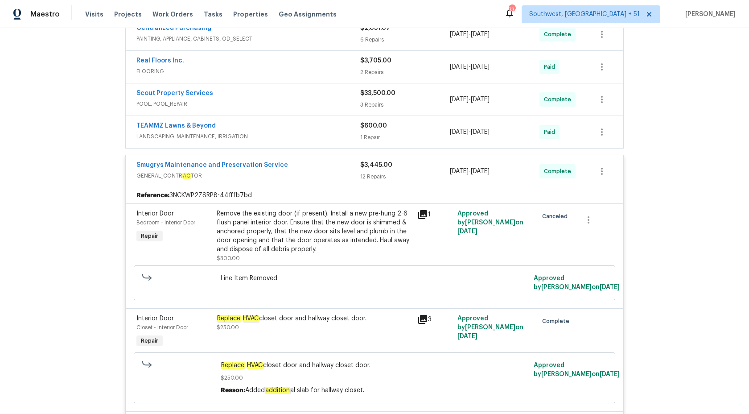
click at [383, 173] on div "12 Repairs" at bounding box center [405, 176] width 90 height 9
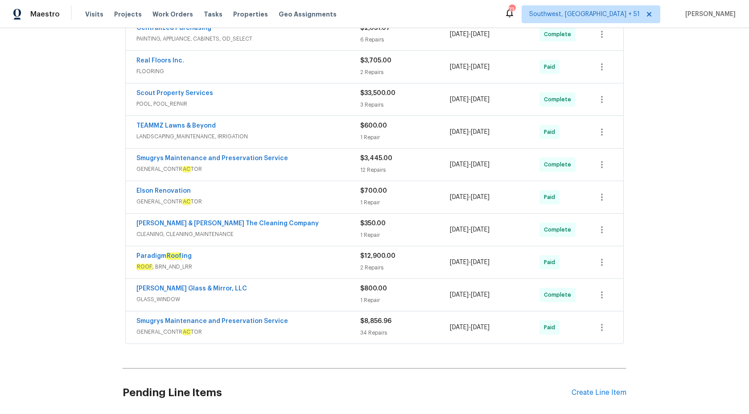
click at [324, 199] on span "GENERAL_CONTR AC TOR" at bounding box center [249, 201] width 224 height 9
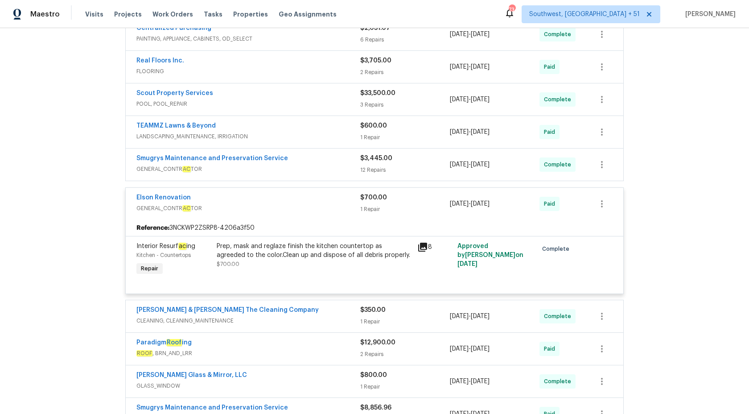
click at [325, 199] on div "Elson Renovation" at bounding box center [249, 198] width 224 height 11
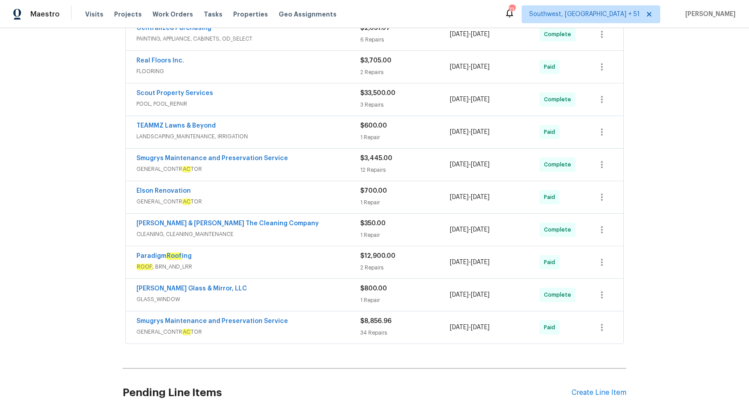
click at [351, 232] on span "CLEANING, CLEANING_MAINTENANCE" at bounding box center [249, 234] width 224 height 9
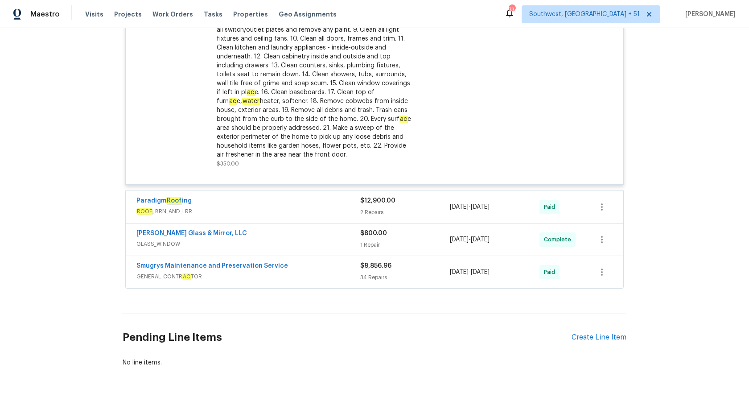
scroll to position [734, 0]
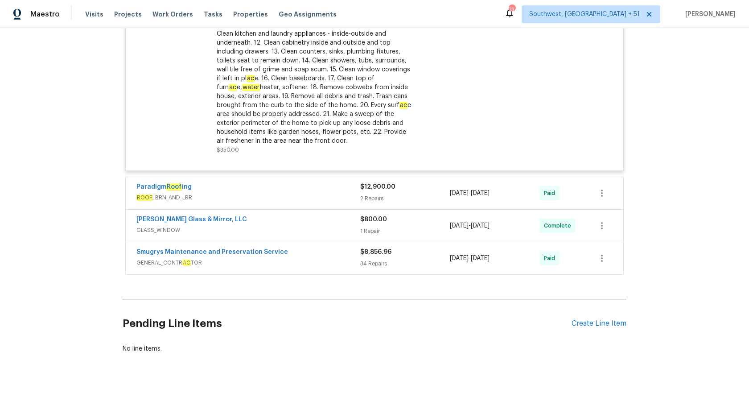
click at [363, 197] on div "2 Repairs" at bounding box center [405, 198] width 90 height 9
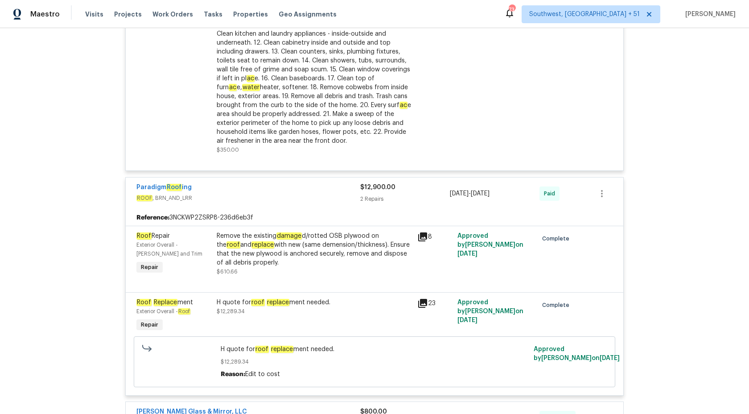
click at [363, 202] on div "2 Repairs" at bounding box center [405, 198] width 90 height 9
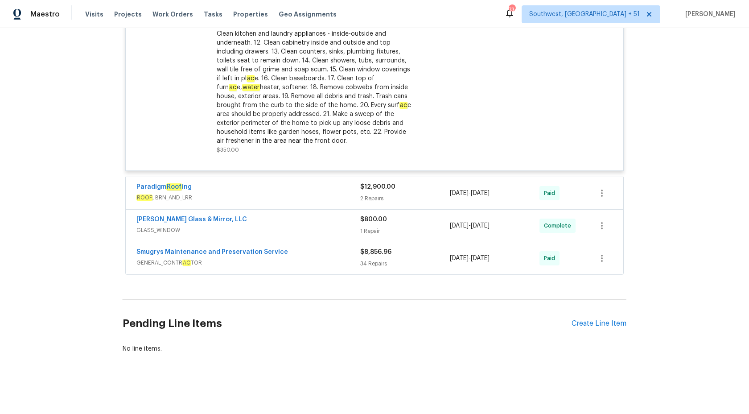
click at [339, 263] on span "GENERAL_CONTR AC TOR" at bounding box center [249, 262] width 224 height 9
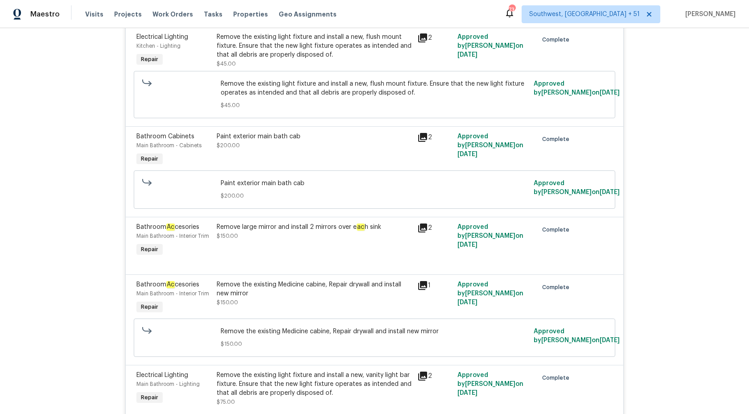
scroll to position [3641, 0]
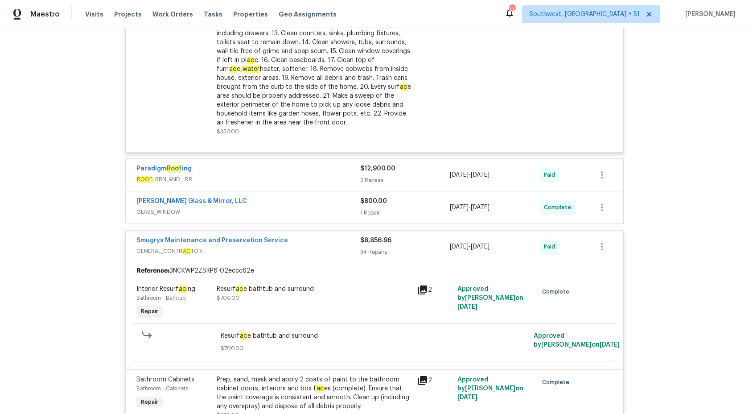
click at [339, 254] on span "GENERAL_CONTR AC TOR" at bounding box center [249, 251] width 224 height 9
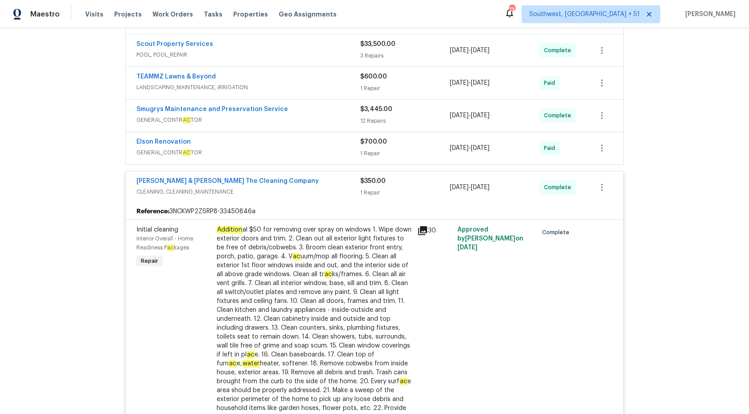
scroll to position [340, 0]
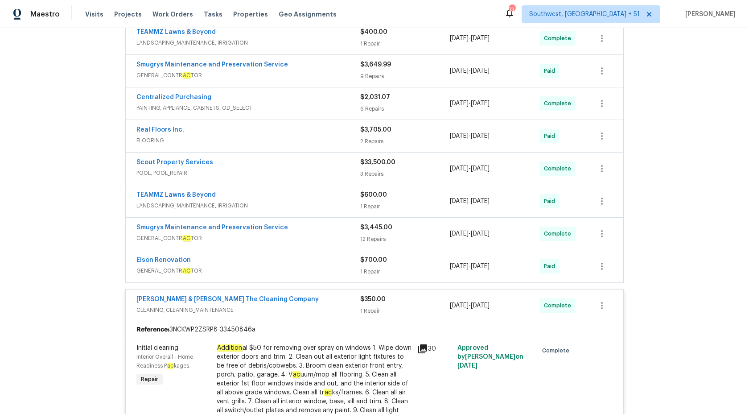
click at [373, 302] on span "$350.00" at bounding box center [372, 299] width 25 height 6
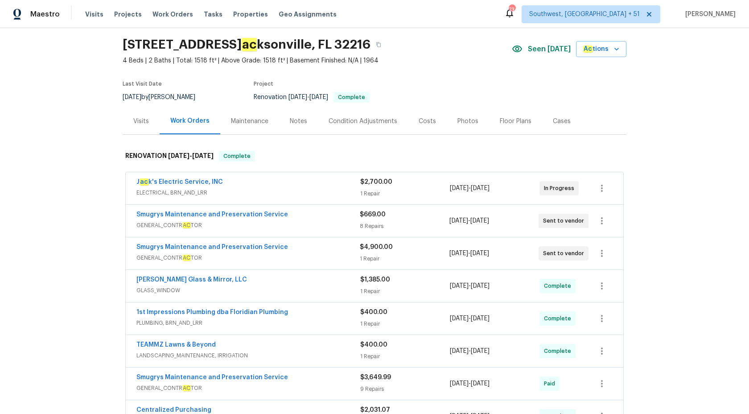
scroll to position [23, 0]
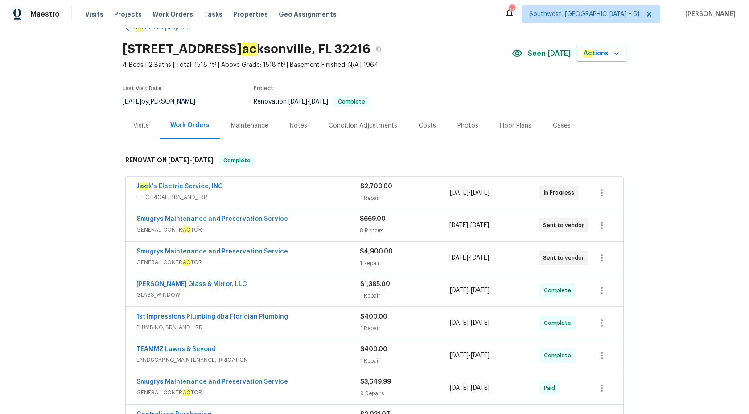
click at [343, 194] on span "ELECTRICAL, BRN_AND_LRR" at bounding box center [249, 197] width 224 height 9
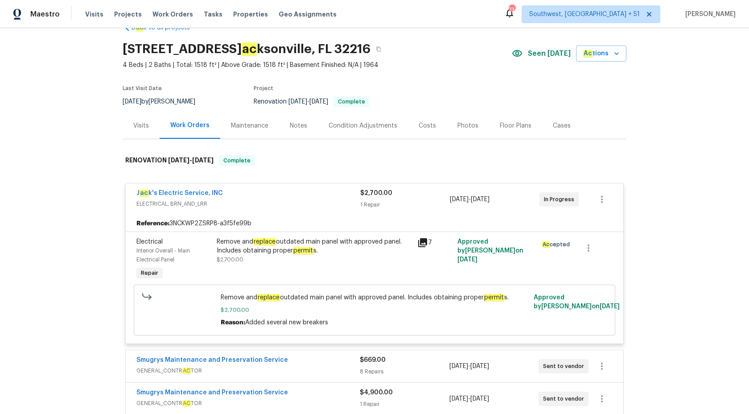
click at [343, 194] on div "J ac k's Electric Service, INC" at bounding box center [249, 194] width 224 height 11
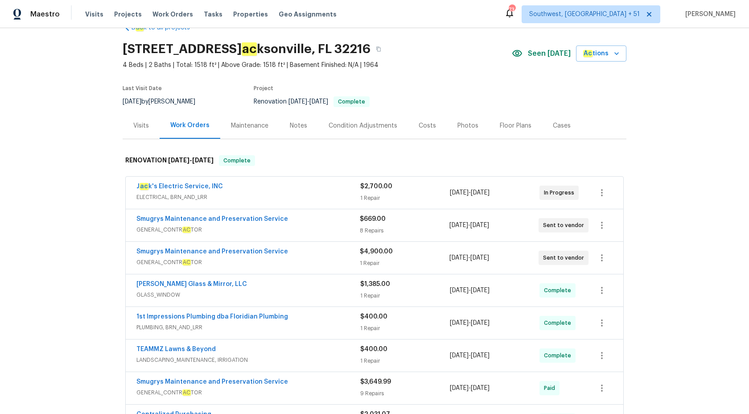
click at [343, 235] on div "Smugrys Maintenance and Preservation Service GENERAL_CONTR AC TOR" at bounding box center [248, 225] width 223 height 21
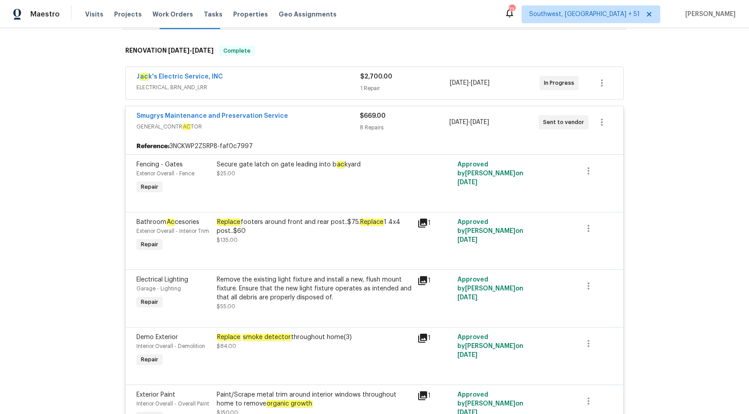
scroll to position [34, 0]
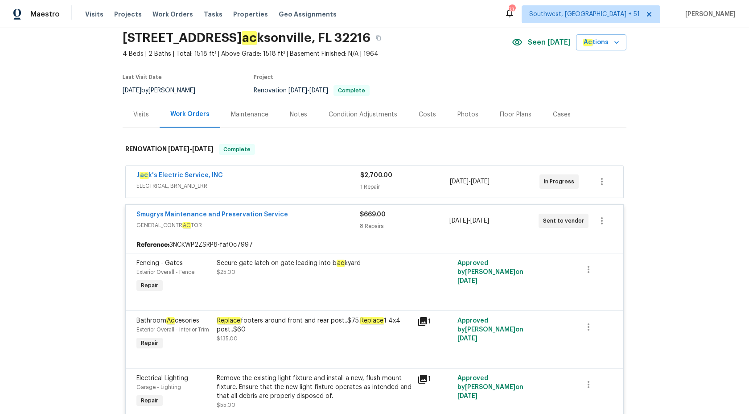
click at [343, 221] on span "GENERAL_CONTR AC TOR" at bounding box center [248, 225] width 223 height 9
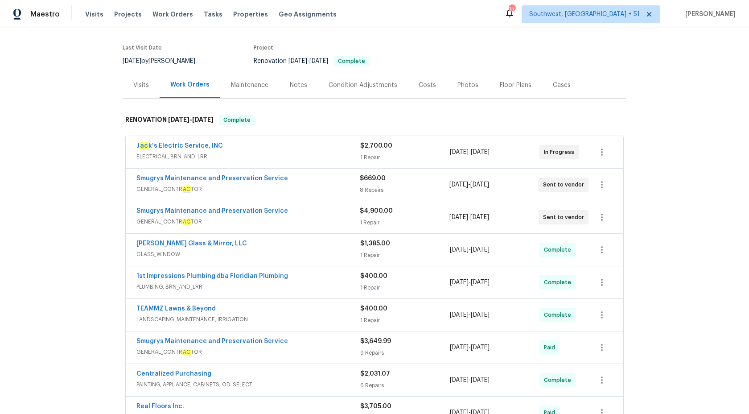
scroll to position [79, 0]
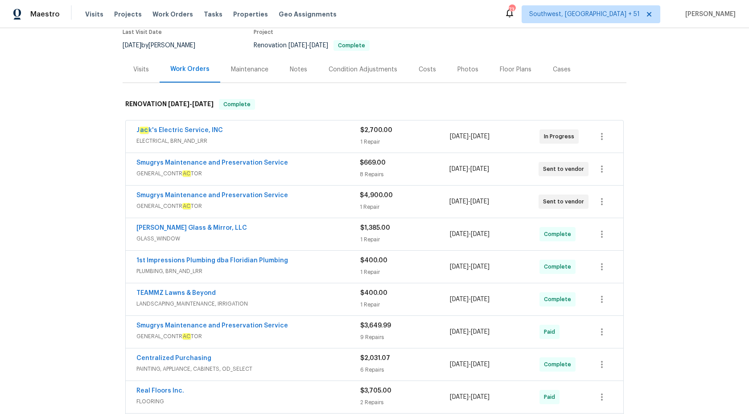
click at [326, 200] on div "Smugrys Maintenance and Preservation Service" at bounding box center [248, 196] width 223 height 11
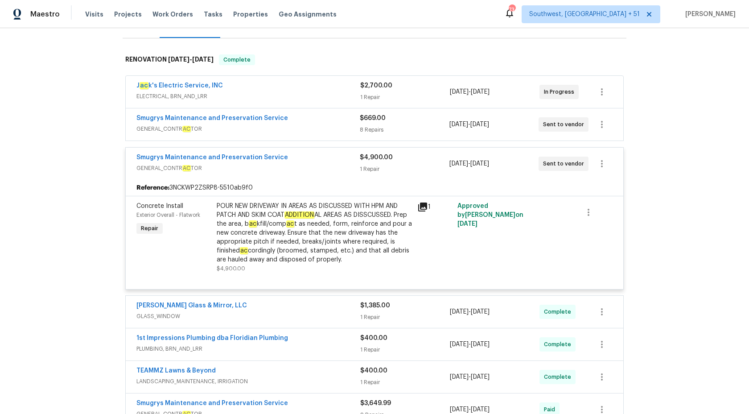
scroll to position [209, 0]
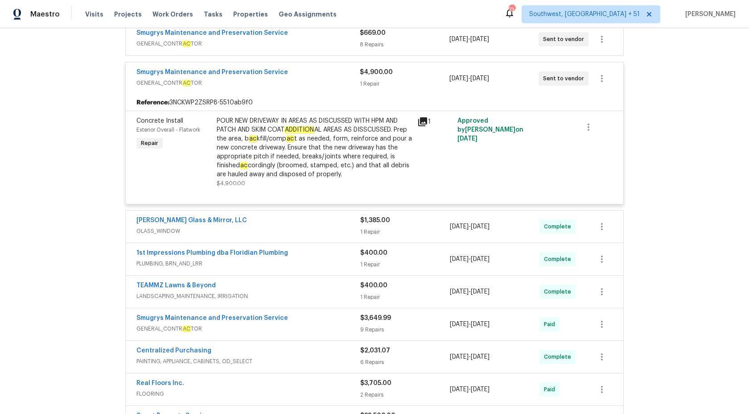
click at [368, 83] on div "1 Repair" at bounding box center [404, 83] width 89 height 9
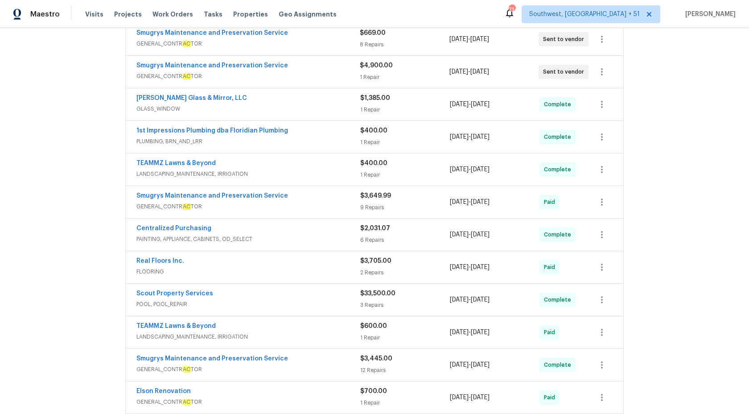
click at [337, 107] on span "GLASS_WINDOW" at bounding box center [249, 108] width 224 height 9
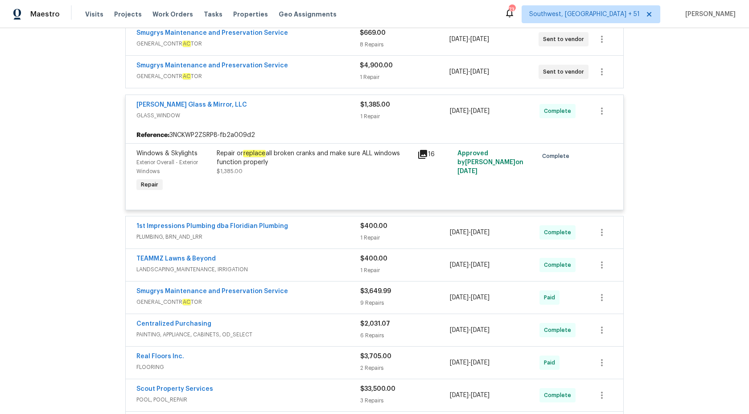
click at [337, 107] on div "Baum Glass & Mirror, LLC" at bounding box center [249, 105] width 224 height 11
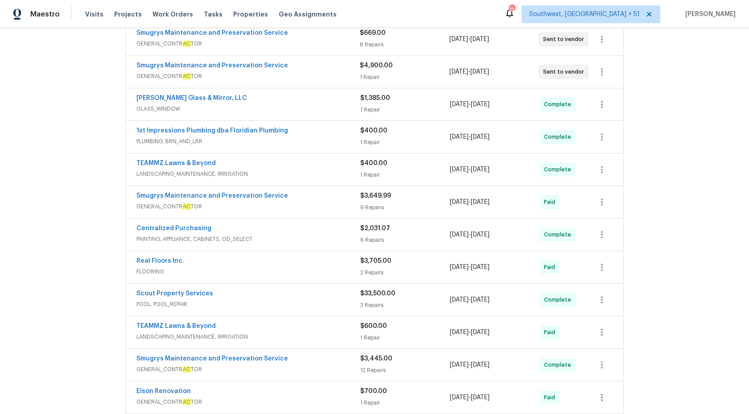
click at [336, 134] on div "1st Impressions Plumbing dba Floridian Plumbing" at bounding box center [249, 131] width 224 height 11
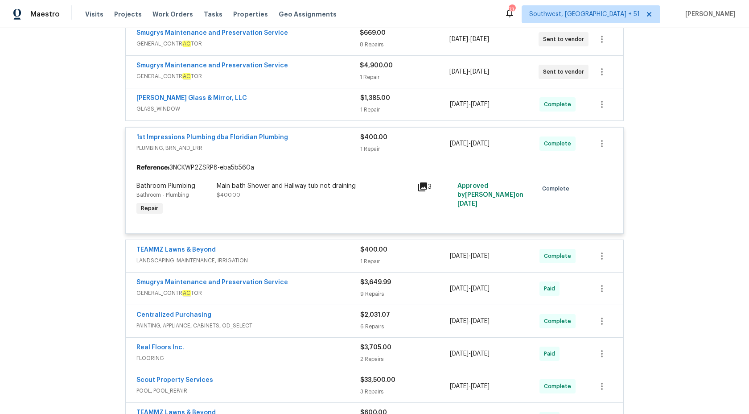
click at [336, 134] on div "1st Impressions Plumbing dba Floridian Plumbing" at bounding box center [249, 138] width 224 height 11
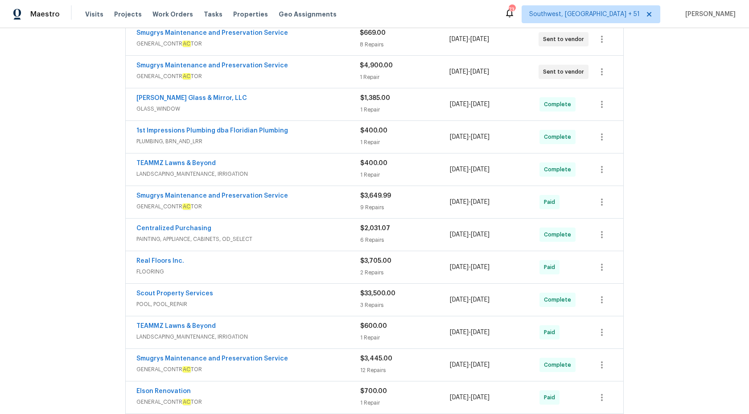
click at [333, 177] on span "LANDSCAPING_MAINTENANCE, IRRIGATION" at bounding box center [249, 174] width 224 height 9
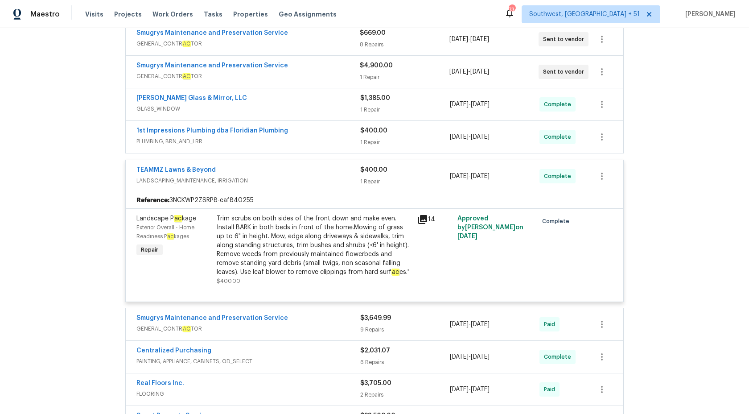
click at [333, 177] on span "LANDSCAPING_MAINTENANCE, IRRIGATION" at bounding box center [249, 180] width 224 height 9
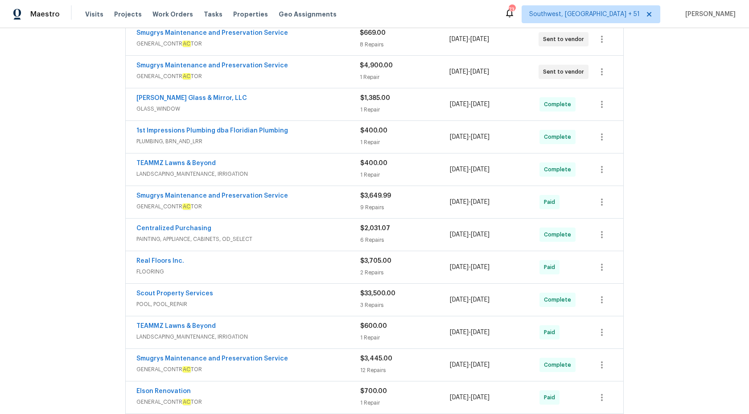
click at [340, 205] on span "GENERAL_CONTR AC TOR" at bounding box center [249, 206] width 224 height 9
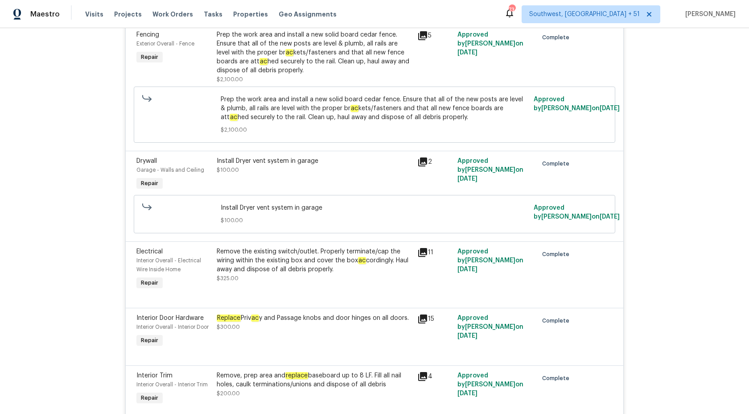
scroll to position [644, 0]
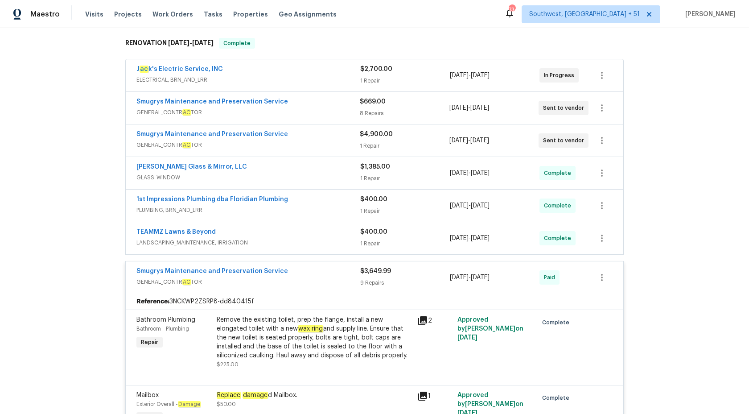
click at [350, 274] on div "Smugrys Maintenance and Preservation Service" at bounding box center [249, 272] width 224 height 11
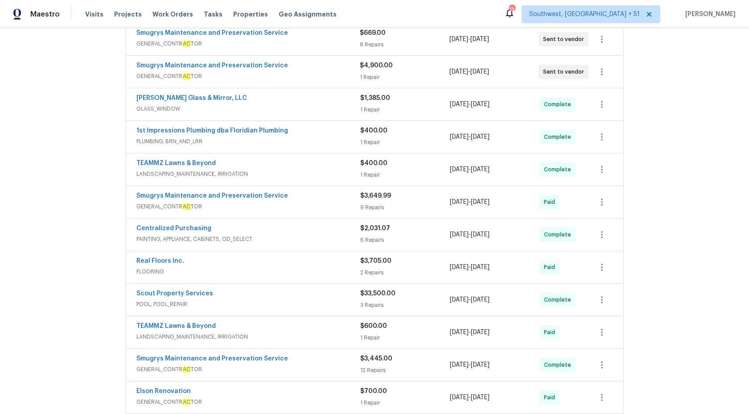
scroll to position [224, 0]
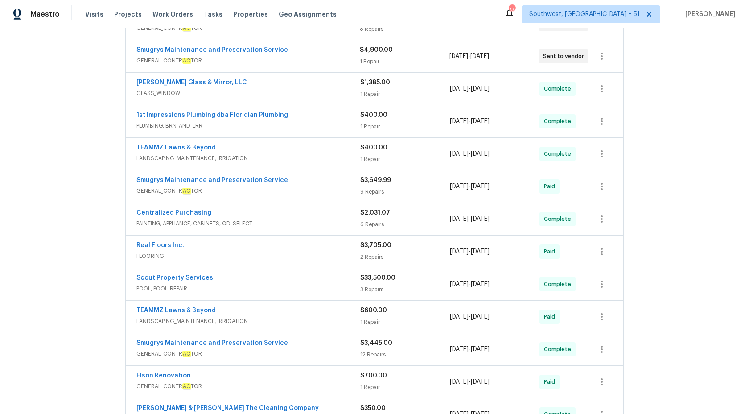
click at [324, 284] on span "POOL, POOL_REPAIR" at bounding box center [249, 288] width 224 height 9
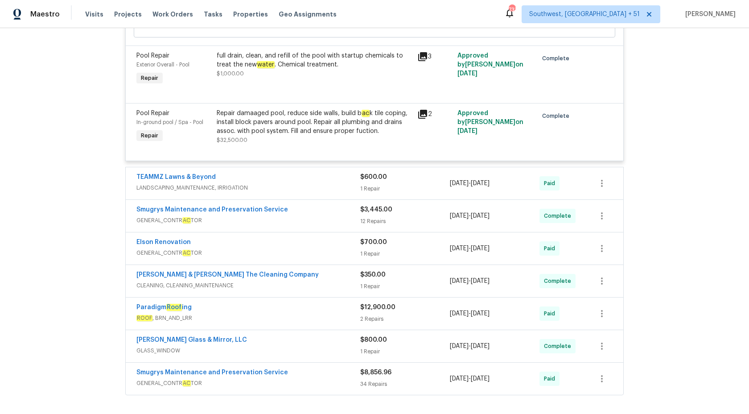
scroll to position [595, 0]
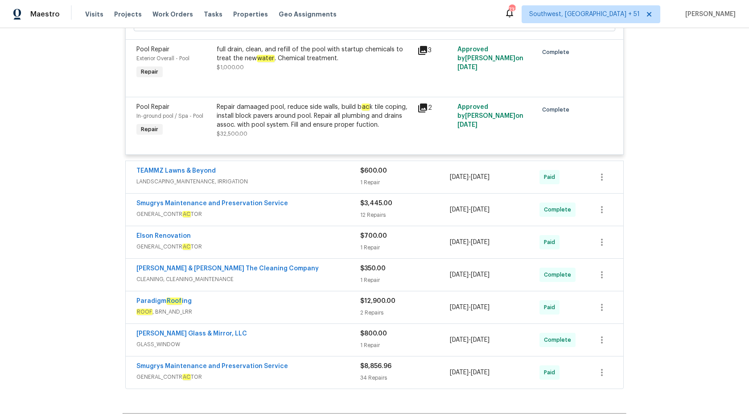
click at [322, 216] on span "GENERAL_CONTR AC TOR" at bounding box center [249, 214] width 224 height 9
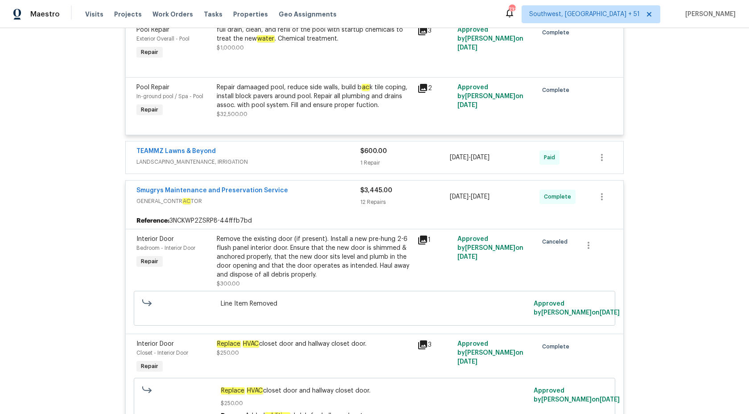
scroll to position [613, 0]
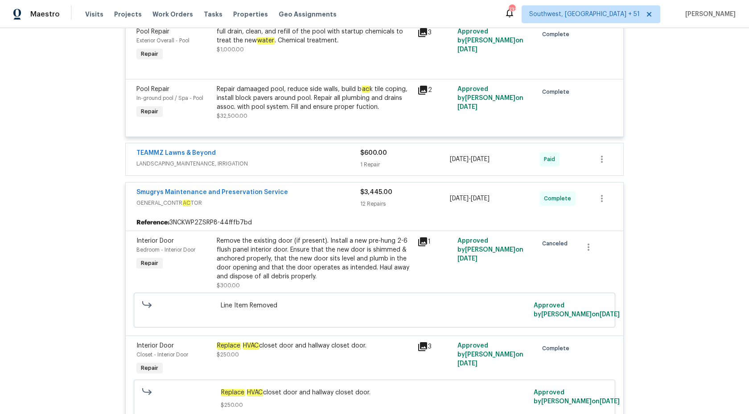
click at [342, 209] on div "Smugrys Maintenance and Preservation Service GENERAL_CONTR AC TOR" at bounding box center [249, 198] width 224 height 21
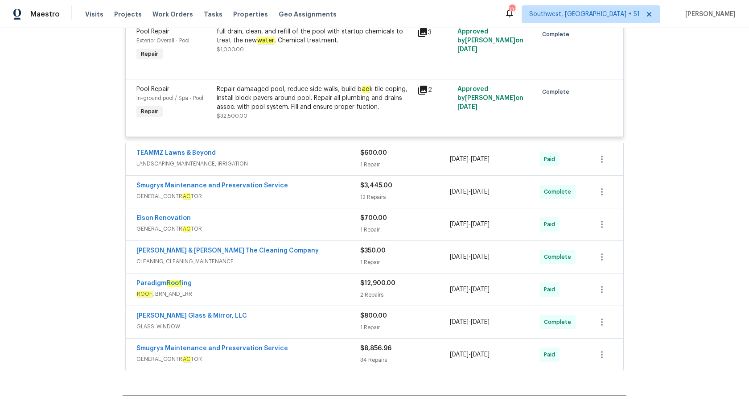
click at [372, 195] on div "12 Repairs" at bounding box center [405, 197] width 90 height 9
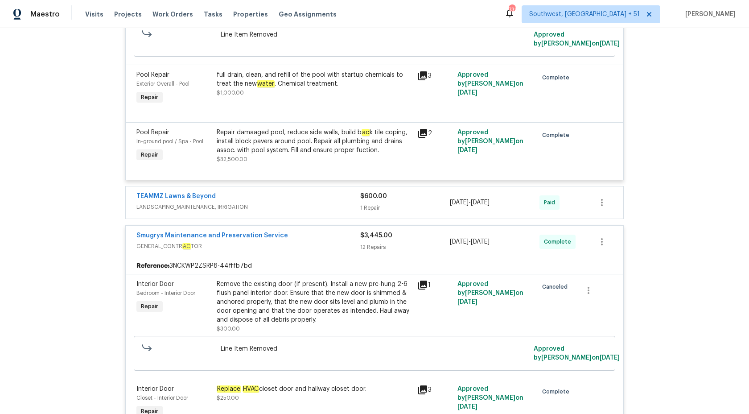
scroll to position [569, 0]
click at [344, 248] on span "GENERAL_CONTR AC TOR" at bounding box center [249, 246] width 224 height 9
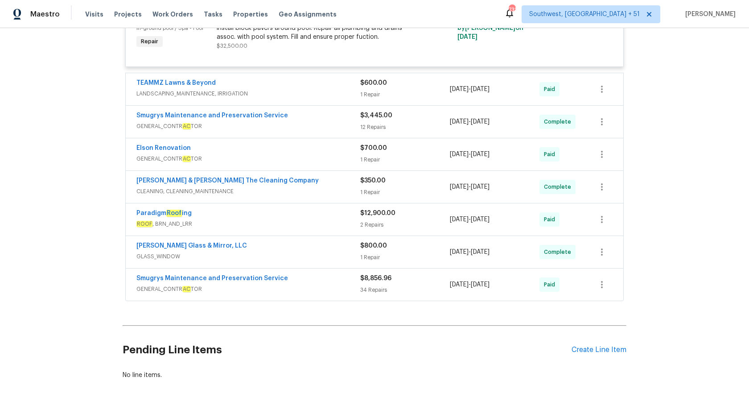
scroll to position [355, 0]
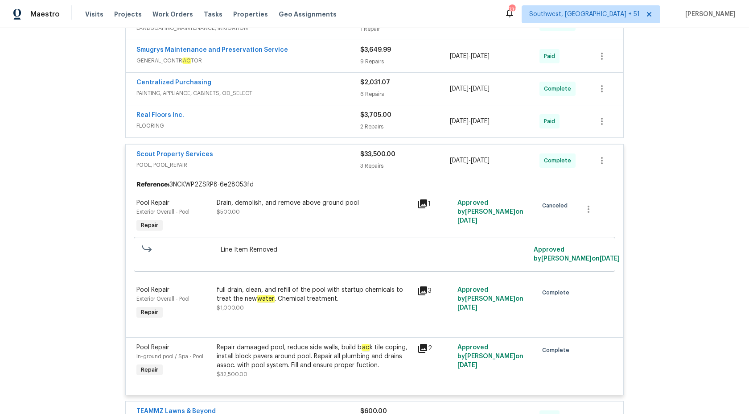
click at [376, 164] on div "3 Repairs" at bounding box center [405, 165] width 90 height 9
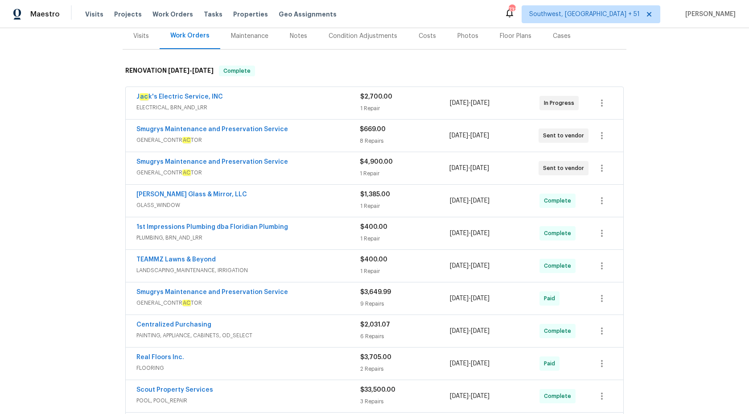
scroll to position [0, 0]
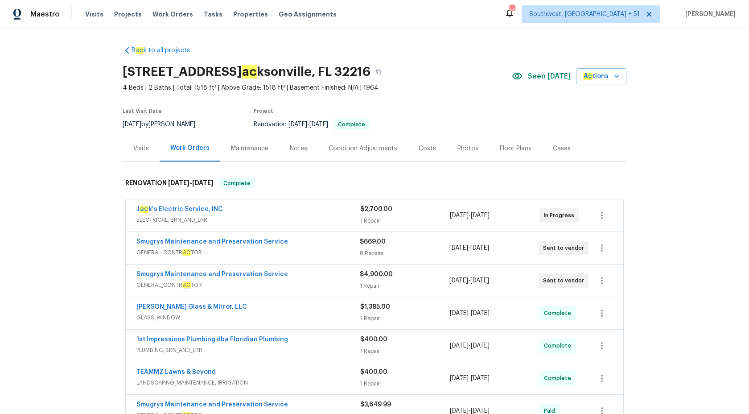
click at [139, 149] on div "Visits" at bounding box center [141, 148] width 16 height 9
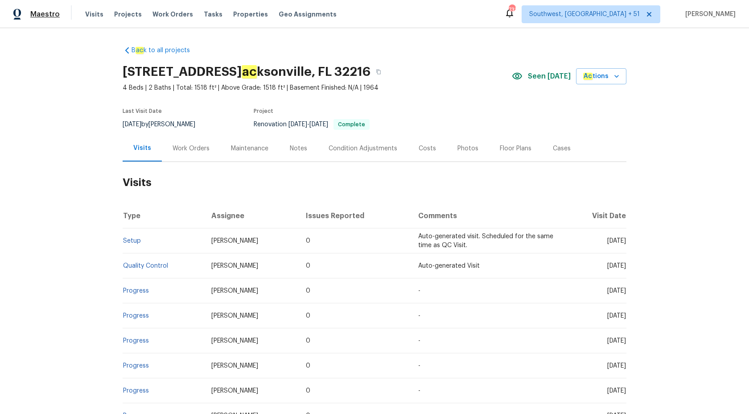
click at [44, 18] on span "Maestro" at bounding box center [44, 14] width 29 height 9
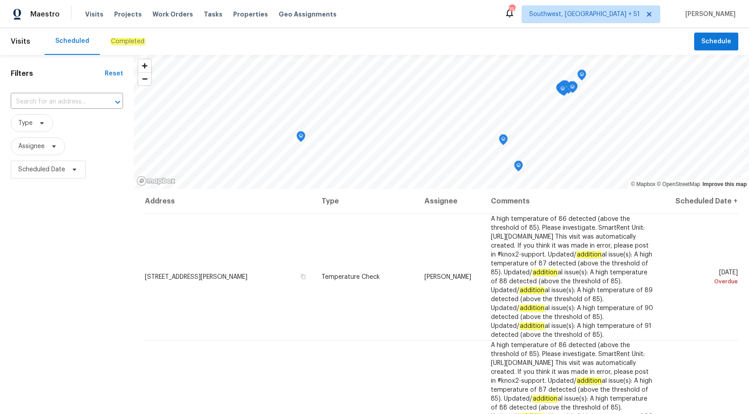
click at [118, 40] on em "Completed" at bounding box center [128, 41] width 34 height 7
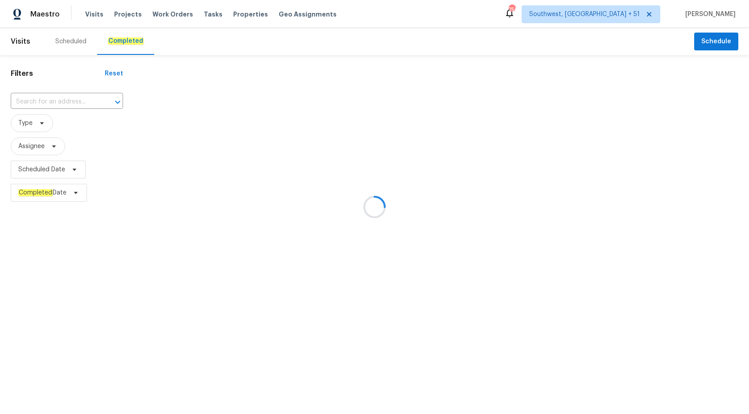
click at [44, 99] on div at bounding box center [374, 207] width 749 height 414
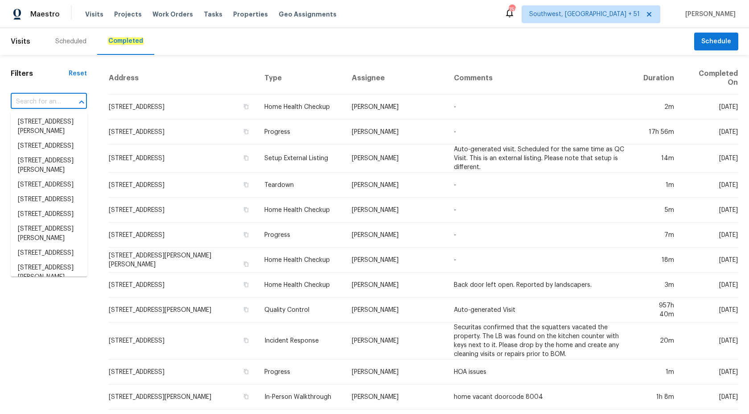
click at [44, 99] on input "text" at bounding box center [36, 102] width 51 height 14
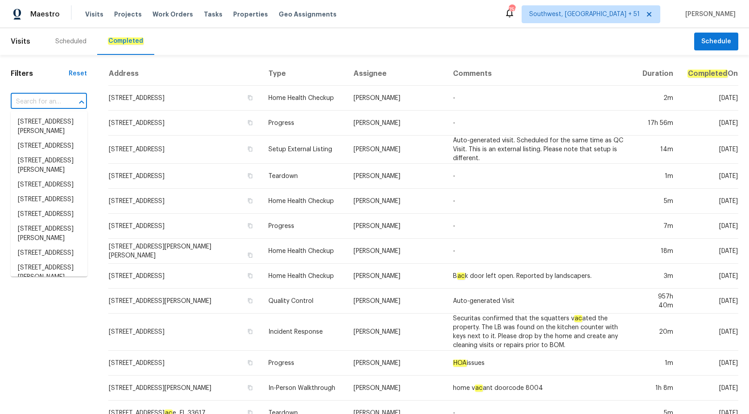
paste input "[STREET_ADDRESS]"
type input "[STREET_ADDRESS]"
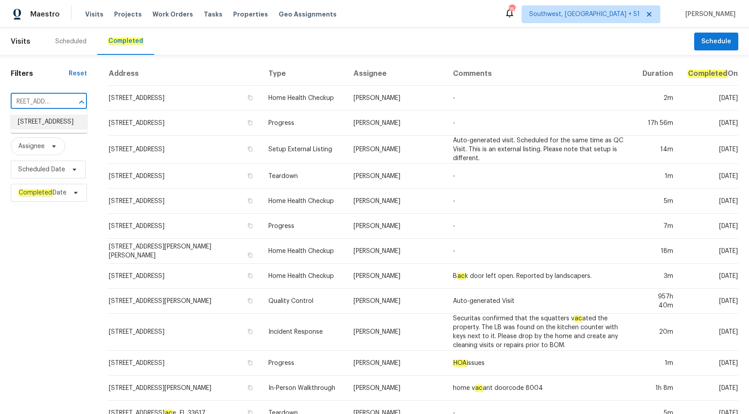
click at [47, 124] on li "[STREET_ADDRESS]" at bounding box center [49, 122] width 77 height 15
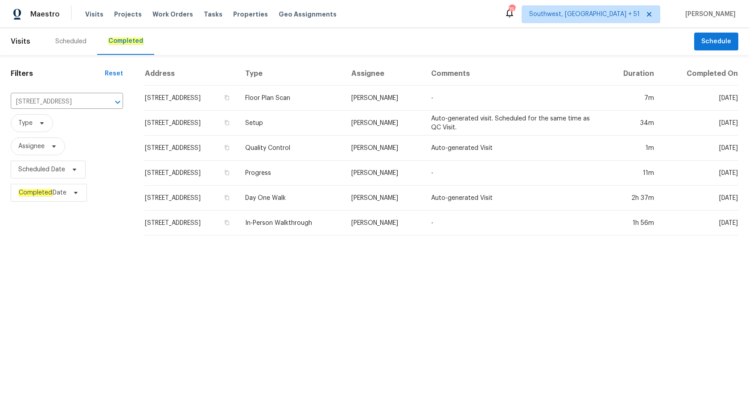
click at [515, 183] on td "-" at bounding box center [513, 173] width 178 height 25
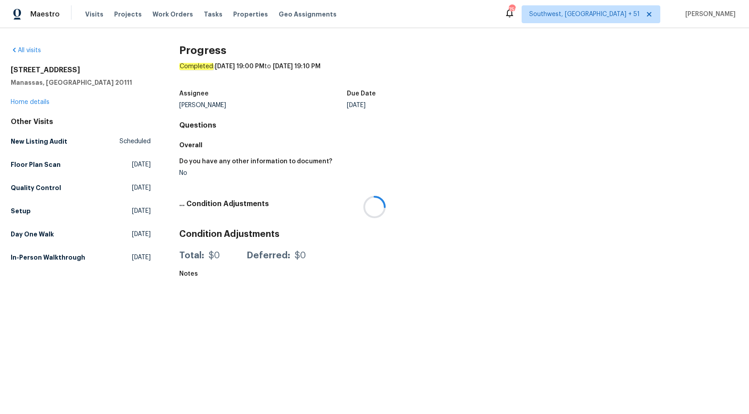
click at [23, 102] on div at bounding box center [374, 207] width 749 height 414
click at [22, 102] on div at bounding box center [374, 207] width 749 height 414
click at [22, 102] on link "Home details" at bounding box center [30, 102] width 39 height 6
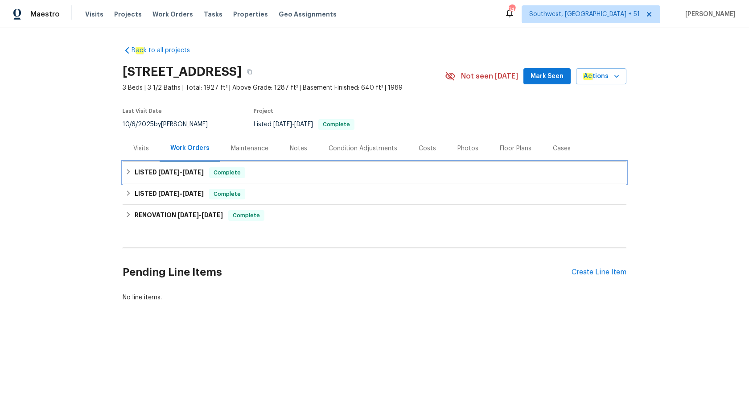
click at [199, 170] on span "[DATE]" at bounding box center [192, 172] width 21 height 6
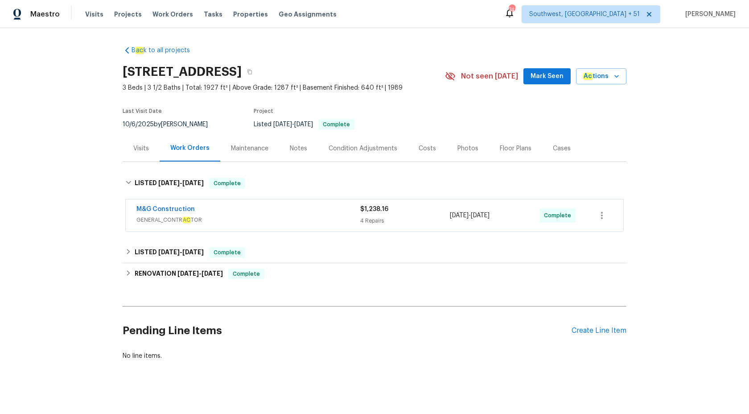
click at [207, 214] on div "M&G Construction" at bounding box center [249, 210] width 224 height 11
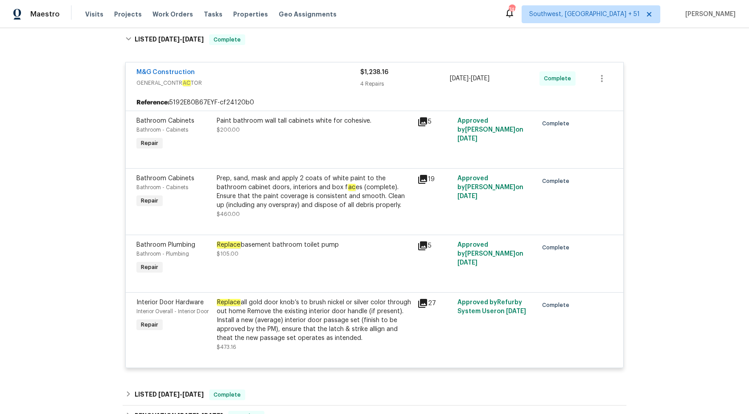
scroll to position [141, 0]
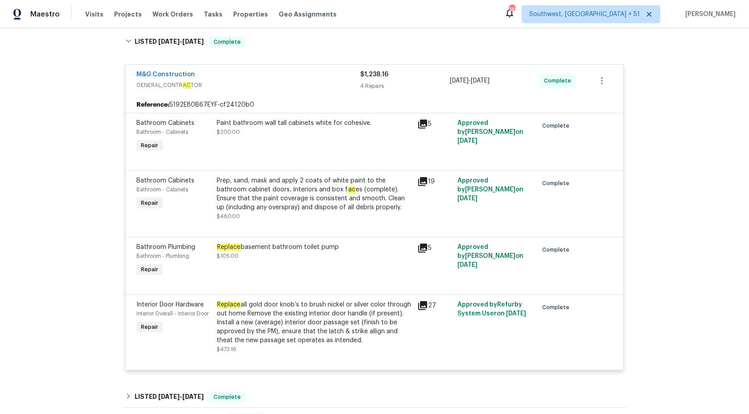
click at [357, 94] on div "M&G Construction GENERAL_CONTR AC TOR $1,238.16 4 Repairs [DATE] - [DATE] Compl…" at bounding box center [375, 81] width 498 height 32
click at [358, 87] on span "GENERAL_CONTR AC TOR" at bounding box center [249, 85] width 224 height 9
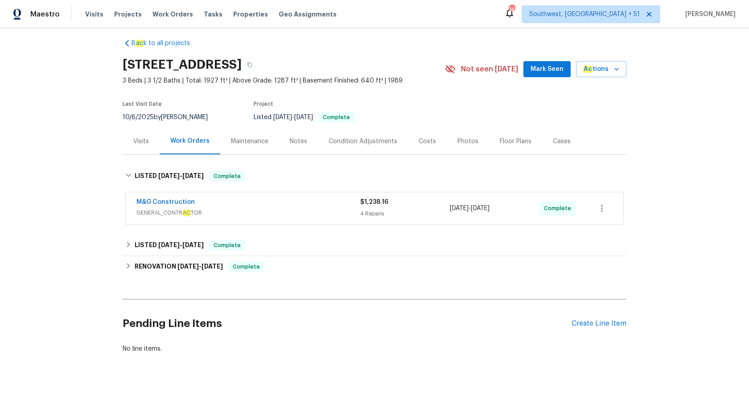
scroll to position [7, 0]
click at [243, 244] on span "Complete" at bounding box center [227, 245] width 34 height 9
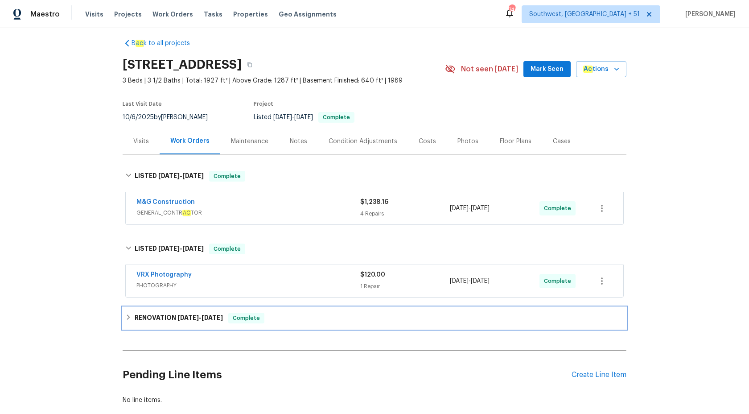
click at [228, 328] on div "RENOVATION [DATE] - [DATE] Complete" at bounding box center [375, 317] width 504 height 21
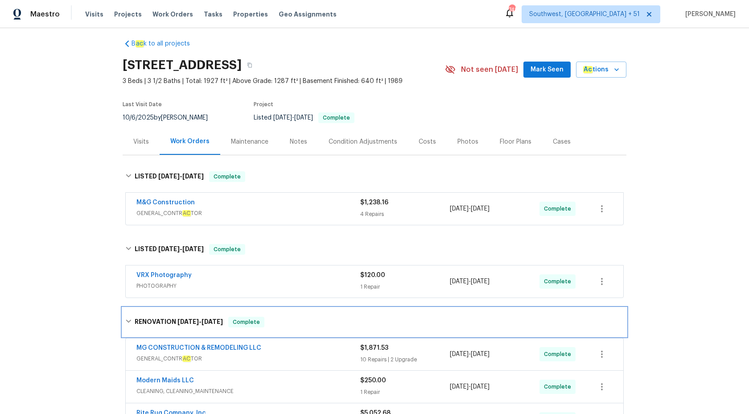
scroll to position [0, 0]
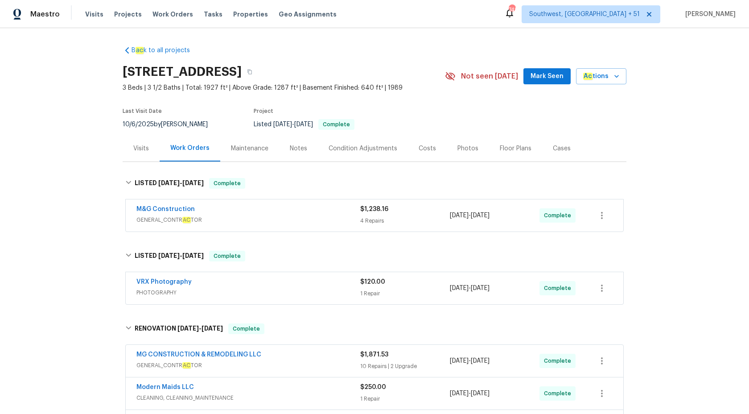
click at [53, 182] on div "B ac k to all projects [STREET_ADDRESS] 3 Beds | 3 1/2 Baths | Total: 1927 ft² …" at bounding box center [374, 221] width 749 height 386
click at [279, 209] on div "M&G Construction" at bounding box center [249, 210] width 224 height 11
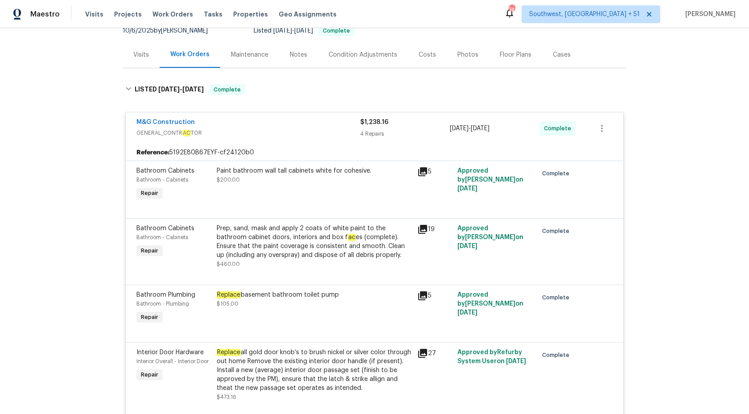
scroll to position [68, 0]
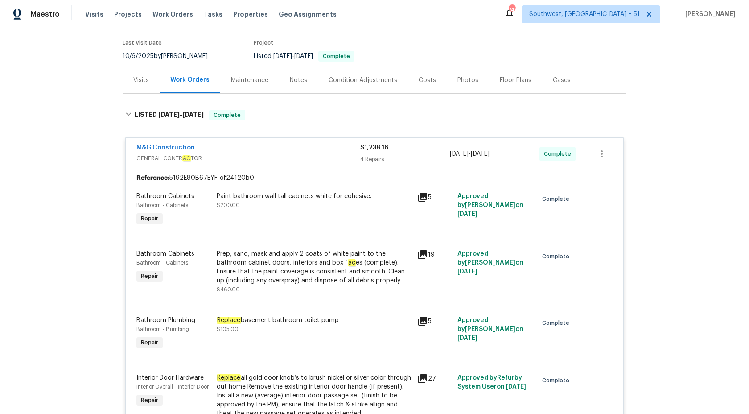
click at [375, 151] on div "$1,238.16" at bounding box center [405, 147] width 90 height 9
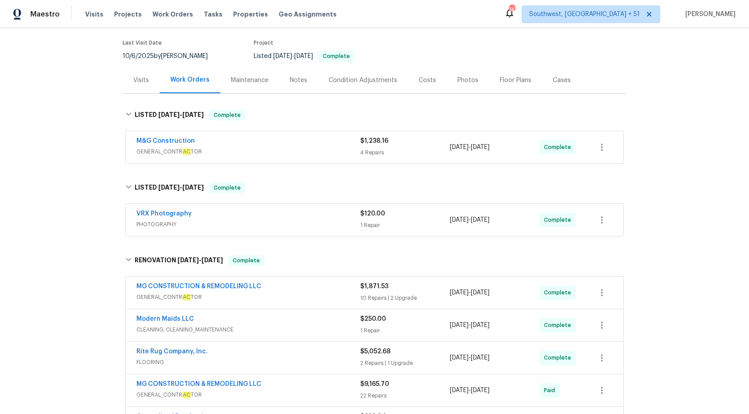
scroll to position [0, 0]
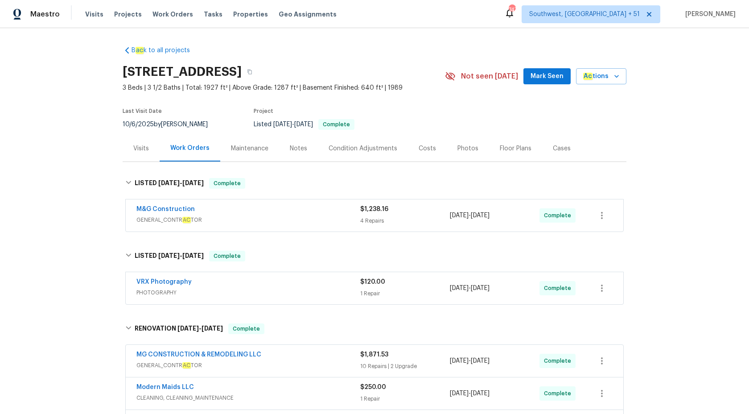
click at [319, 224] on span "GENERAL_CONTR AC TOR" at bounding box center [249, 219] width 224 height 9
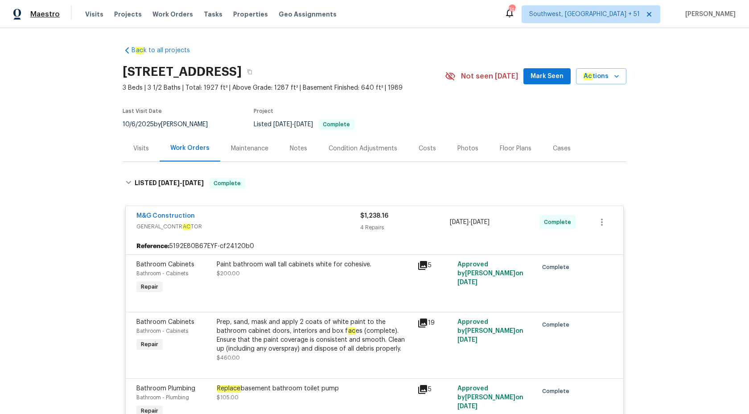
click at [47, 10] on span "Maestro" at bounding box center [44, 14] width 29 height 9
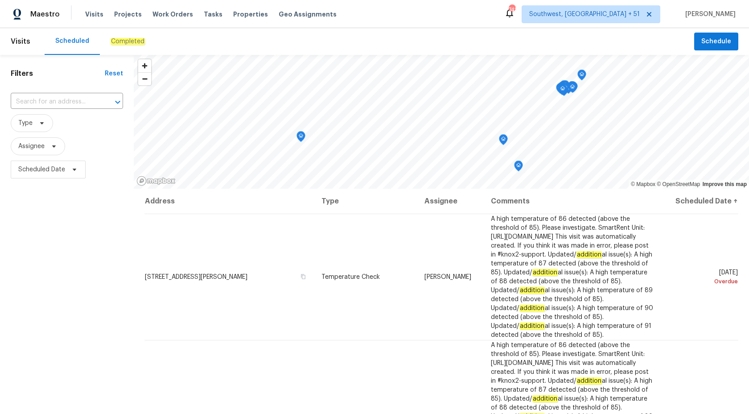
click at [124, 41] on em "Completed" at bounding box center [128, 41] width 34 height 7
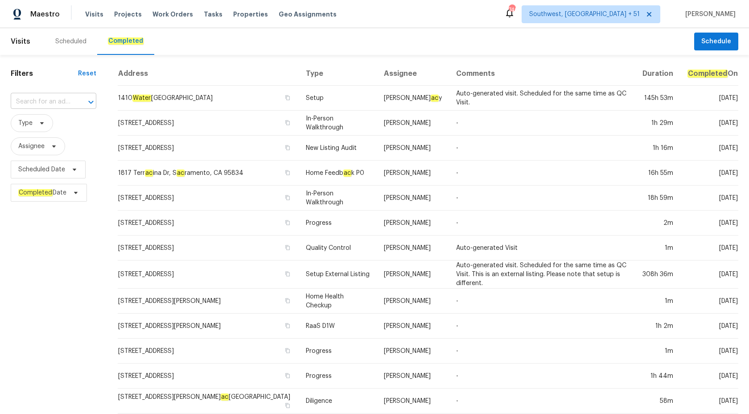
click at [37, 108] on input "text" at bounding box center [41, 102] width 61 height 14
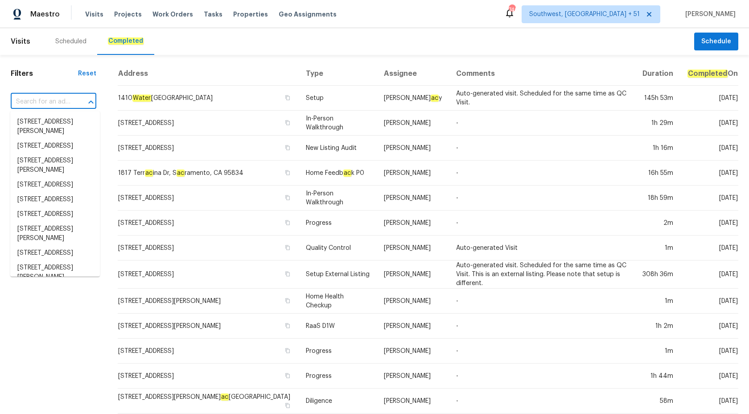
paste input "[STREET_ADDRESS][PERSON_NAME]"
type input "[STREET_ADDRESS][PERSON_NAME]"
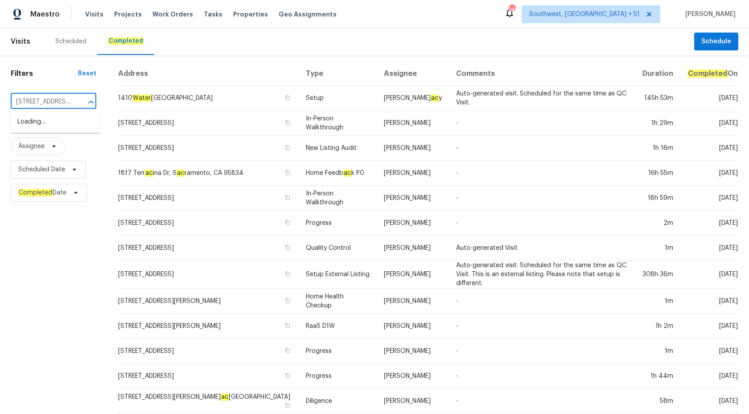
scroll to position [0, 49]
click at [49, 129] on li "[STREET_ADDRESS][PERSON_NAME]" at bounding box center [55, 127] width 90 height 24
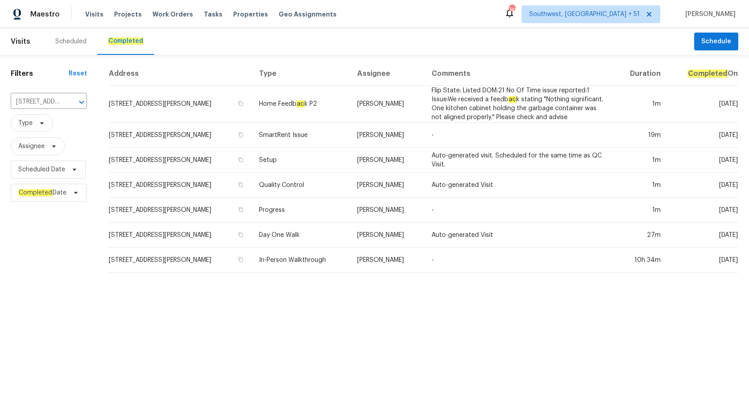
click at [450, 124] on td "-" at bounding box center [519, 135] width 189 height 25
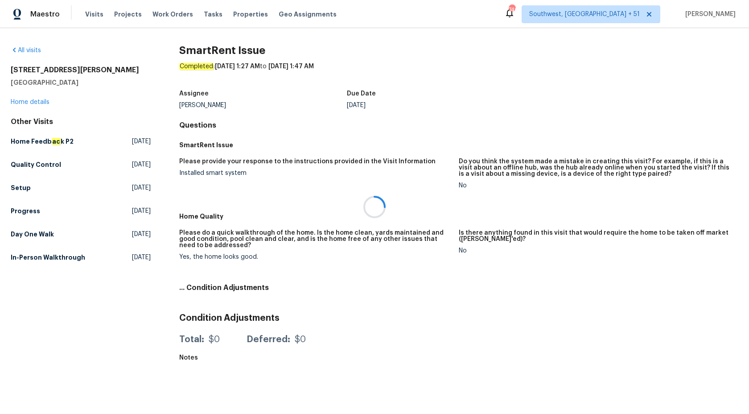
click at [30, 100] on div at bounding box center [374, 207] width 749 height 414
click at [34, 103] on link "Home details" at bounding box center [30, 102] width 39 height 6
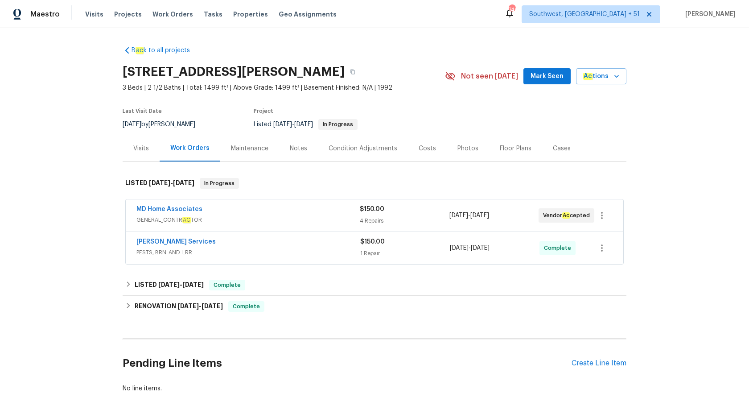
scroll to position [40, 0]
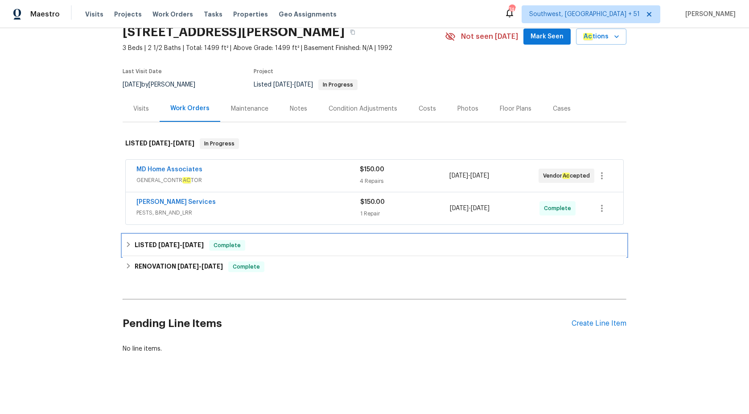
click at [196, 249] on h6 "LISTED 9/19/25 - 9/20/25" at bounding box center [169, 245] width 69 height 11
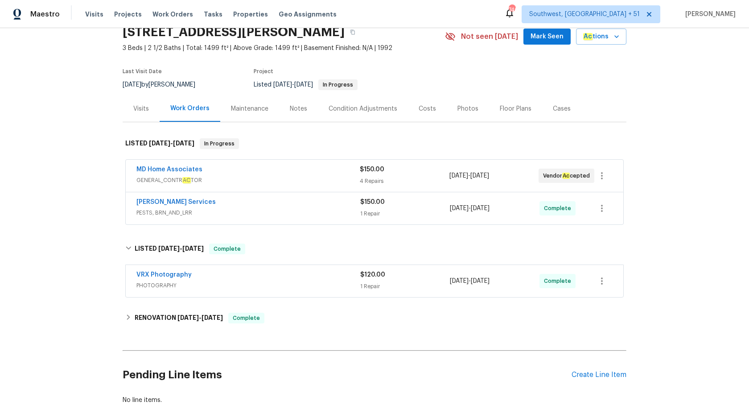
click at [293, 214] on span "PESTS, BRN_AND_LRR" at bounding box center [249, 212] width 224 height 9
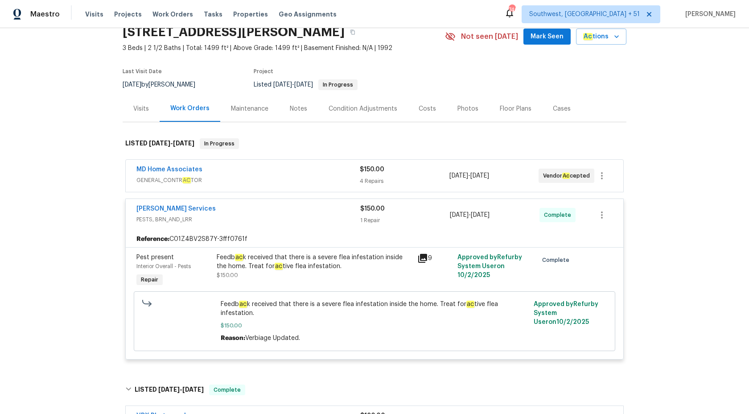
click at [306, 161] on div "MD Home Associates GENERAL_CONTR AC TOR $150.00 4 Repairs 10/13/2025 - 10/16/20…" at bounding box center [375, 176] width 498 height 32
click at [306, 172] on div "MD Home Associates" at bounding box center [248, 170] width 223 height 11
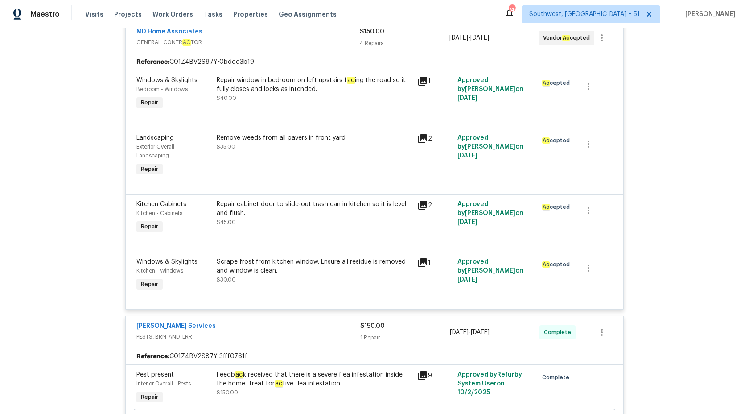
scroll to position [97, 0]
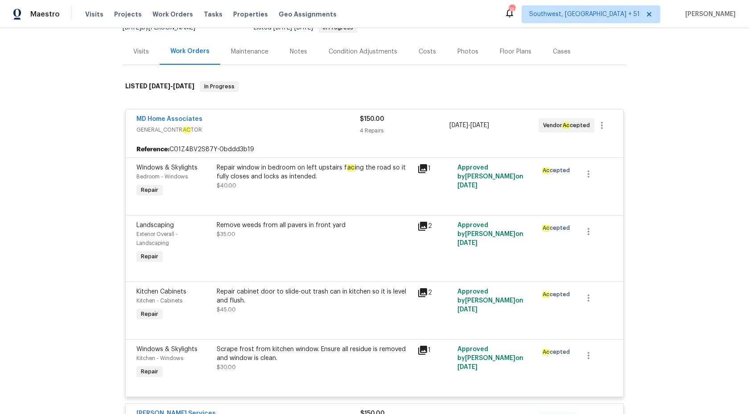
click at [357, 132] on span "GENERAL_CONTR AC TOR" at bounding box center [248, 129] width 223 height 9
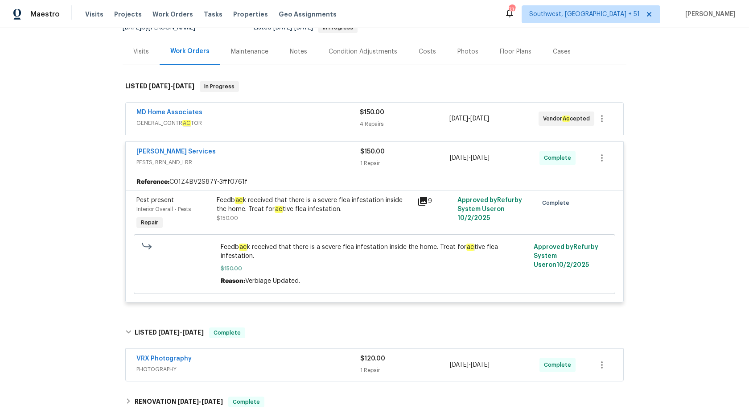
click at [344, 153] on div "[PERSON_NAME] Services" at bounding box center [249, 152] width 224 height 11
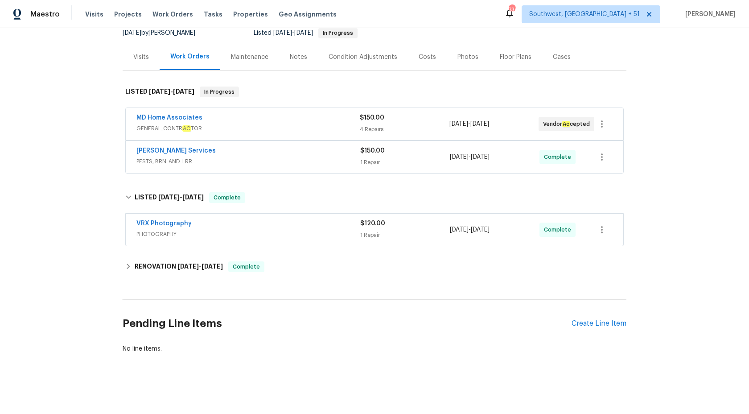
scroll to position [91, 0]
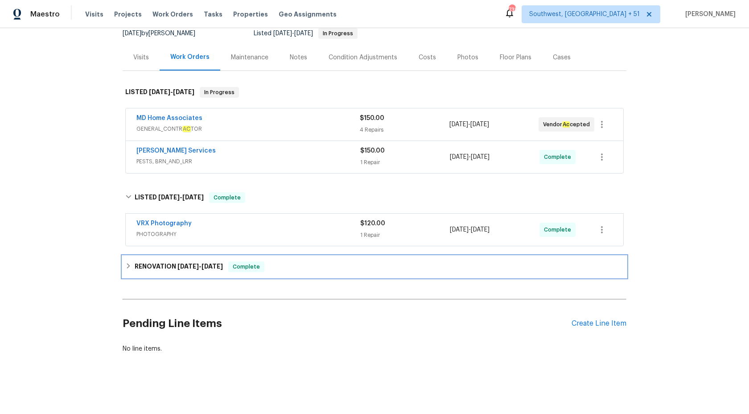
click at [178, 266] on span "8/5/25" at bounding box center [188, 266] width 21 height 6
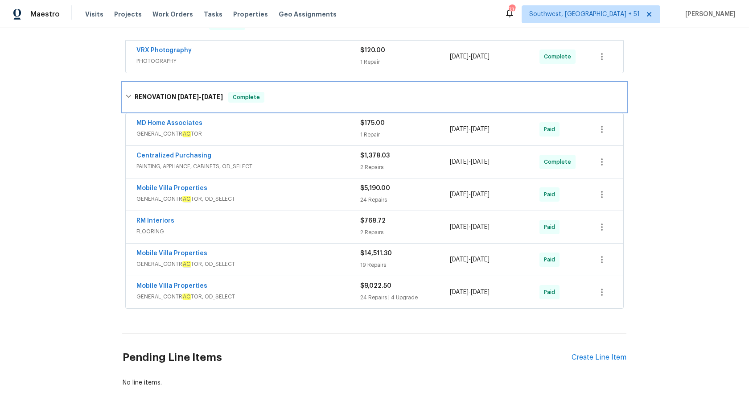
scroll to position [0, 0]
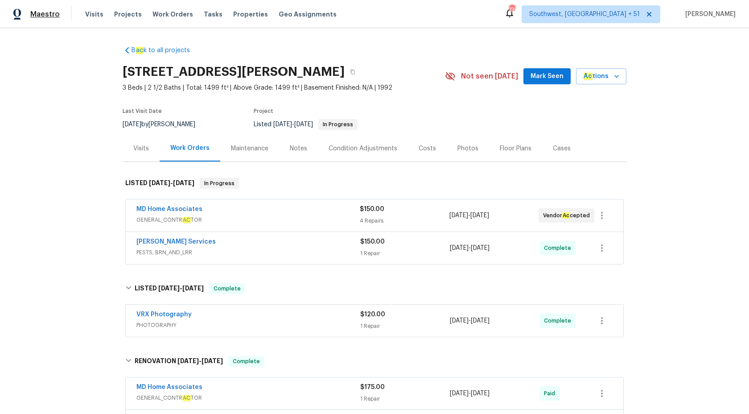
click at [37, 13] on span "Maestro" at bounding box center [44, 14] width 29 height 9
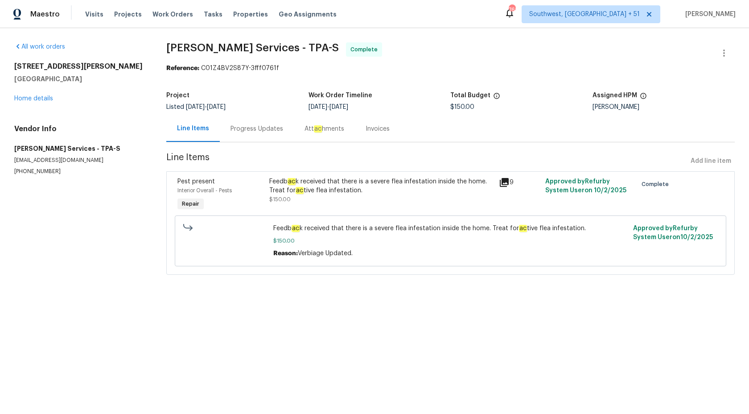
click at [255, 126] on div "Progress Updates" at bounding box center [257, 128] width 53 height 9
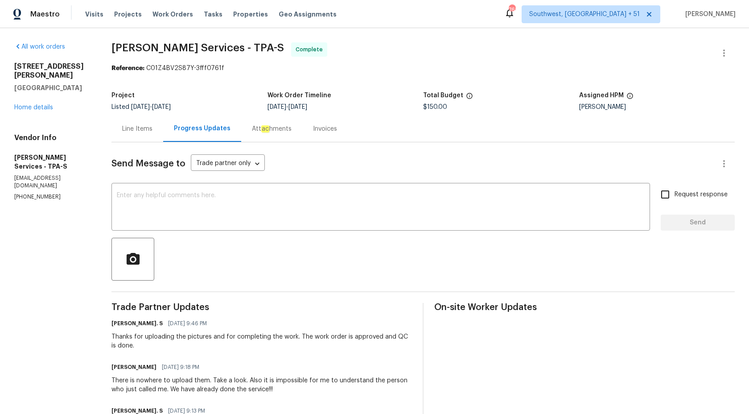
click at [331, 131] on div "Invoices" at bounding box center [325, 128] width 24 height 9
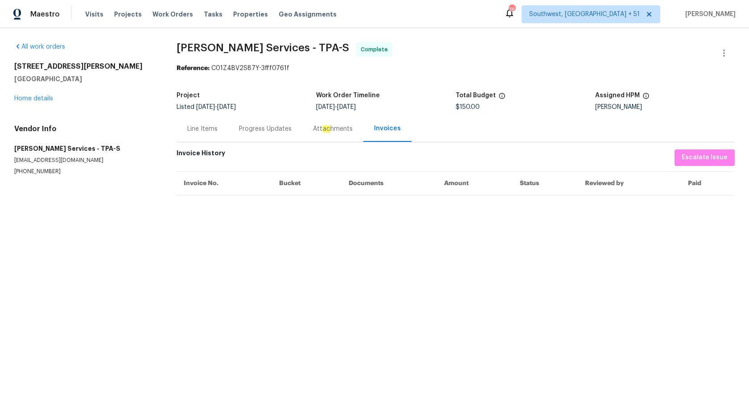
click at [278, 128] on div "Progress Updates" at bounding box center [265, 128] width 53 height 9
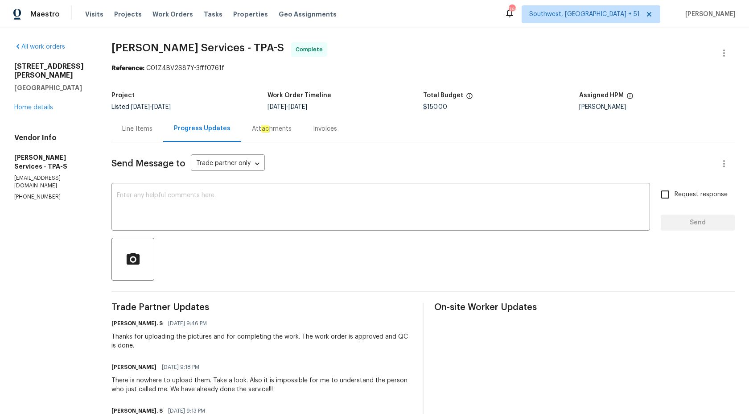
click at [146, 137] on div "Line Items" at bounding box center [138, 129] width 52 height 26
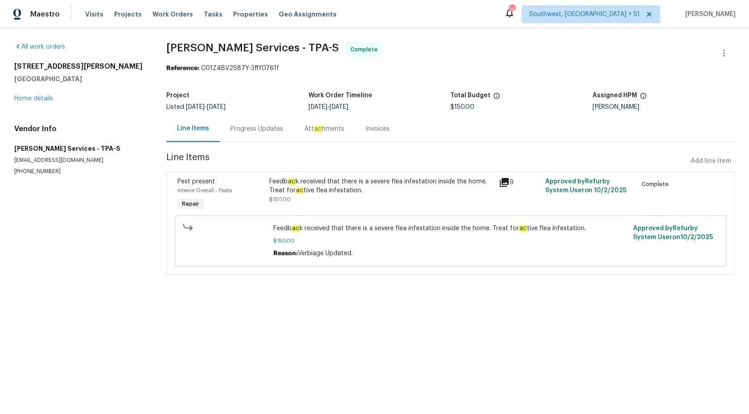
click at [370, 191] on div "Feedb ac k received that there is a severe flea infestation inside the home. Tr…" at bounding box center [381, 186] width 225 height 18
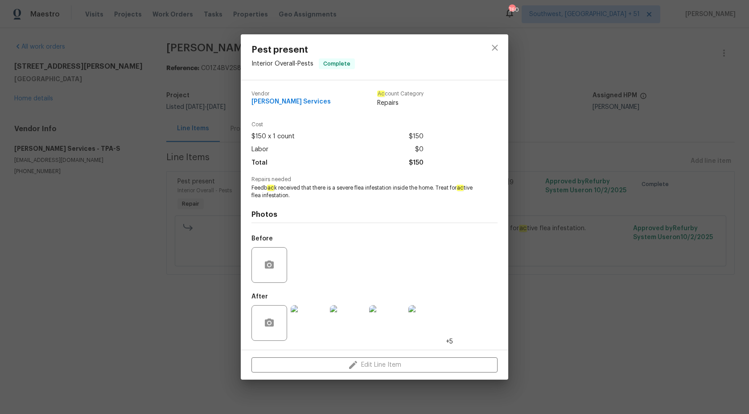
click at [373, 214] on h4 "Photos" at bounding box center [375, 214] width 246 height 9
drag, startPoint x: 354, startPoint y: 187, endPoint x: 433, endPoint y: 185, distance: 79.0
click at [433, 185] on span "Feedb ac k received that there is a severe flea infestation inside the home. Tr…" at bounding box center [363, 191] width 222 height 15
copy span "flea infestation inside the home"
drag, startPoint x: 251, startPoint y: 196, endPoint x: 324, endPoint y: 195, distance: 73.2
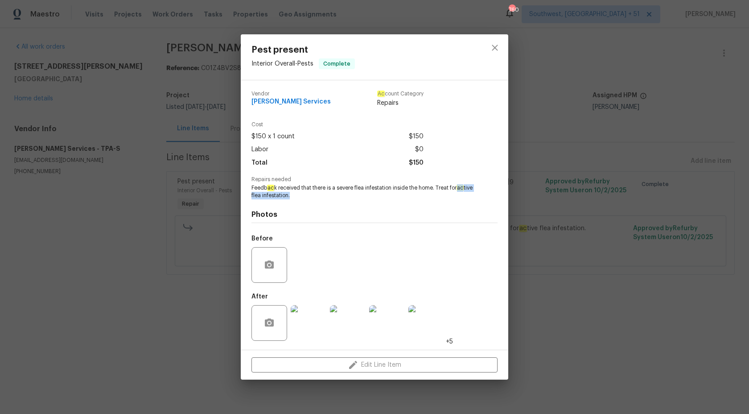
click at [324, 195] on div "Vendor [PERSON_NAME] Services Ac count Category Repairs Cost $150 x 1 count $15…" at bounding box center [375, 214] width 268 height 269
copy span "ac tive flea infestation."
click at [310, 108] on div "Vendor [PERSON_NAME] Services Ac count Category Repairs" at bounding box center [375, 103] width 246 height 38
click at [314, 99] on div "Vendor [PERSON_NAME] Services Ac count Category Repairs" at bounding box center [338, 99] width 172 height 17
click at [314, 99] on div "Vendor Massey Services Ac count Category Repairs" at bounding box center [338, 99] width 172 height 17
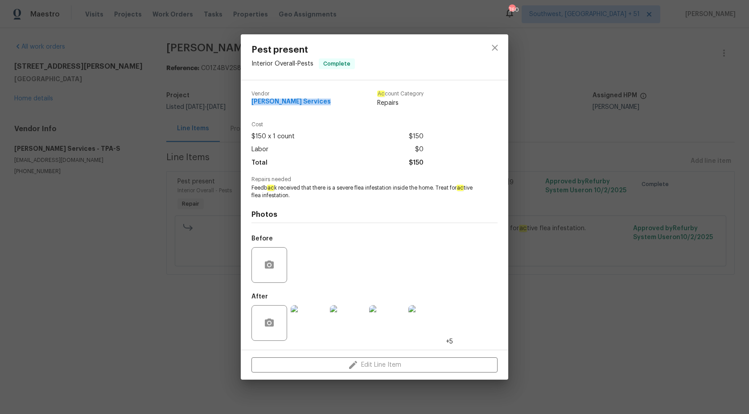
click at [314, 99] on div "Vendor Massey Services Ac count Category Repairs" at bounding box center [338, 99] width 172 height 17
copy span "Massey Services"
click at [678, 258] on div "Pest present Interior Overall - Pests Complete Vendor Massey Services Ac count …" at bounding box center [374, 207] width 749 height 414
